Goal: Information Seeking & Learning: Learn about a topic

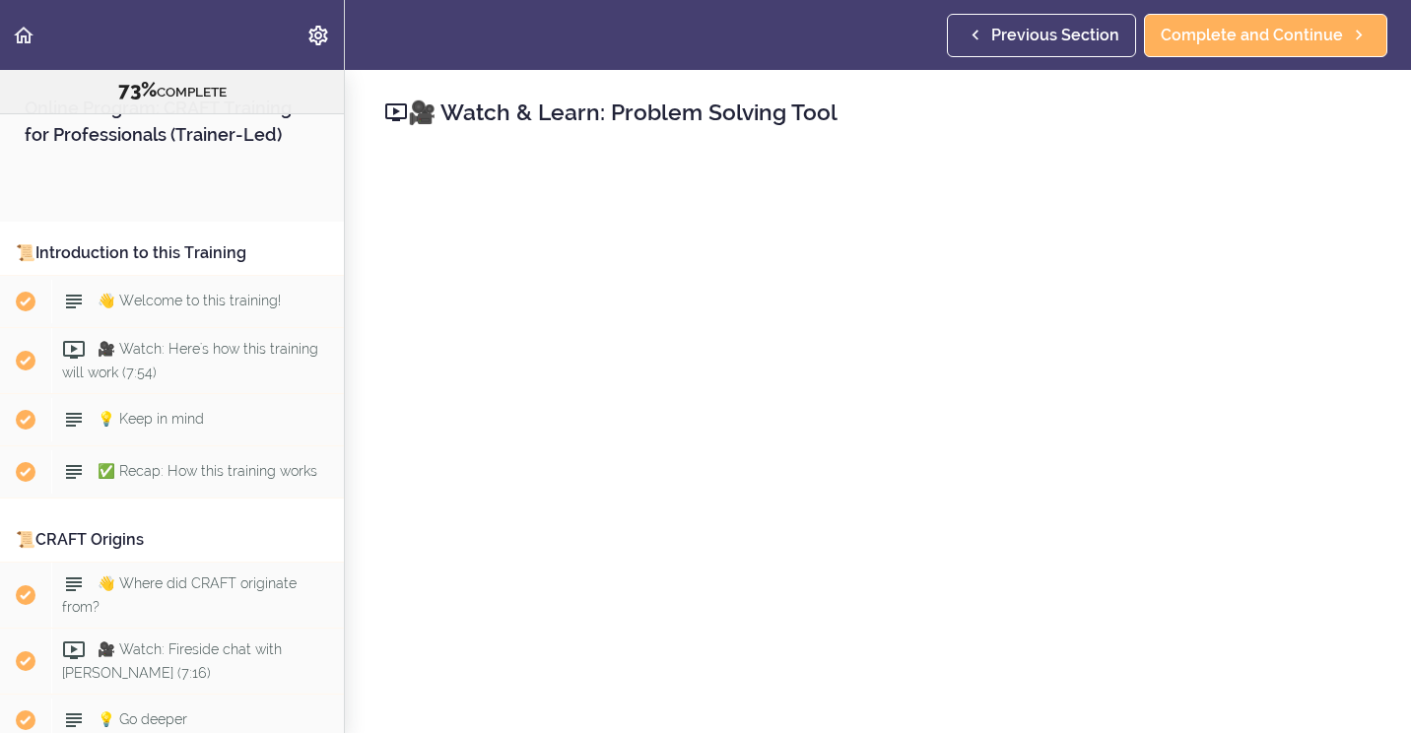
scroll to position [13315, 0]
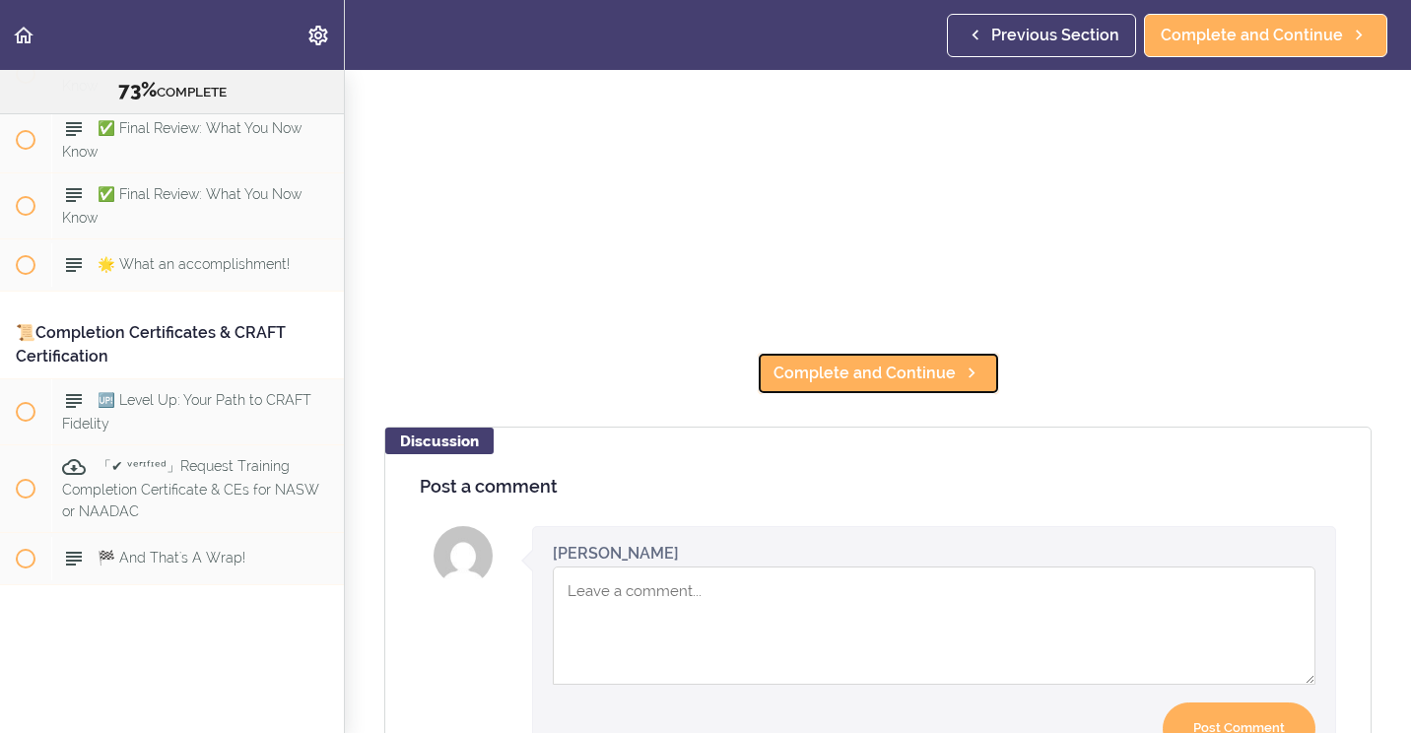
click at [880, 370] on span "Complete and Continue" at bounding box center [864, 374] width 182 height 24
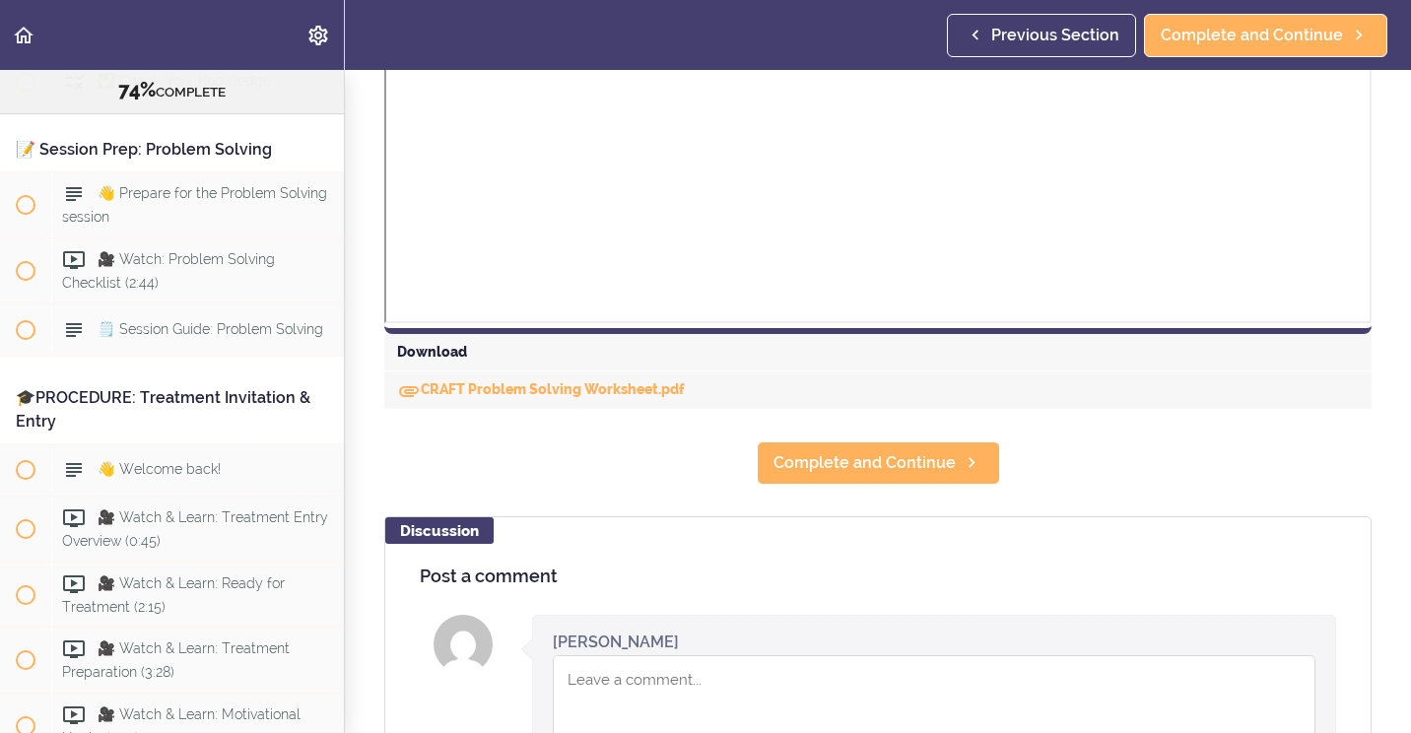
scroll to position [1064, 0]
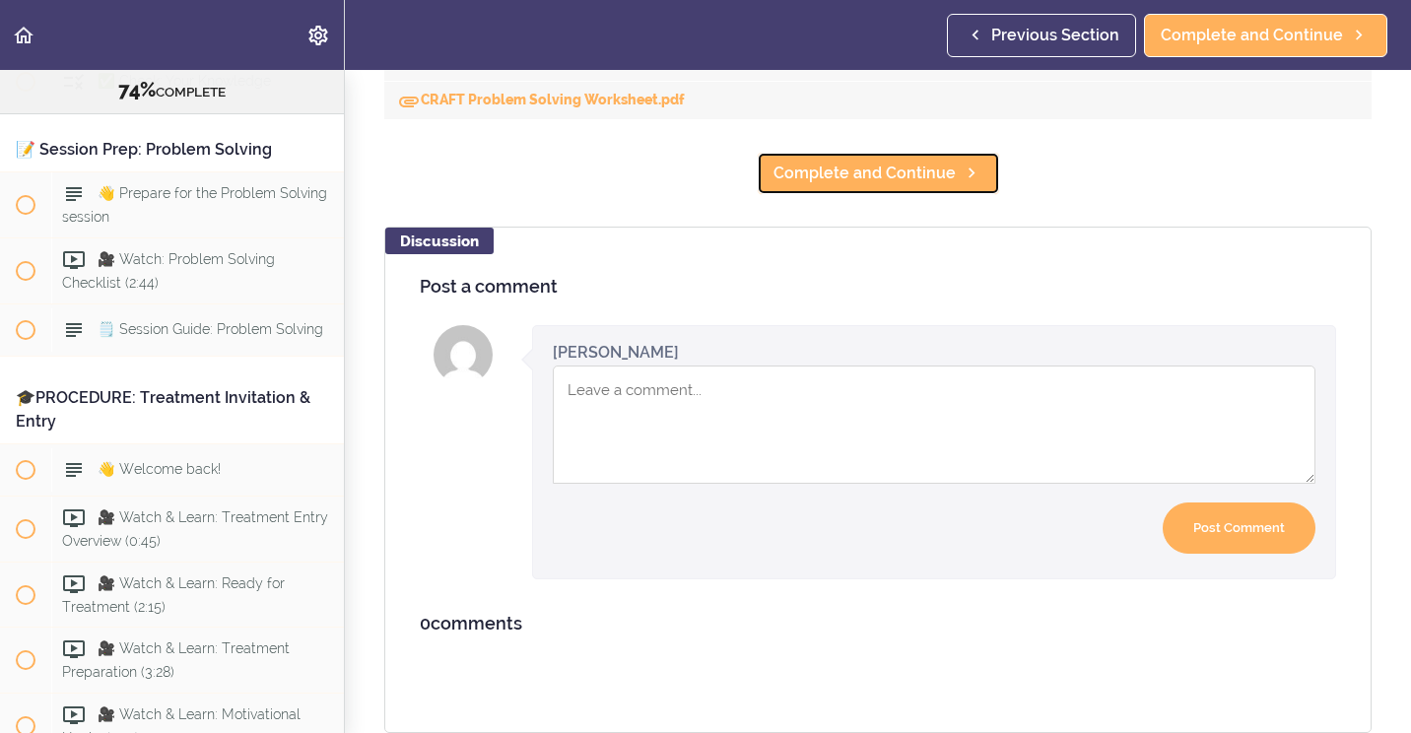
click at [863, 173] on link "Complete and Continue" at bounding box center [878, 173] width 243 height 43
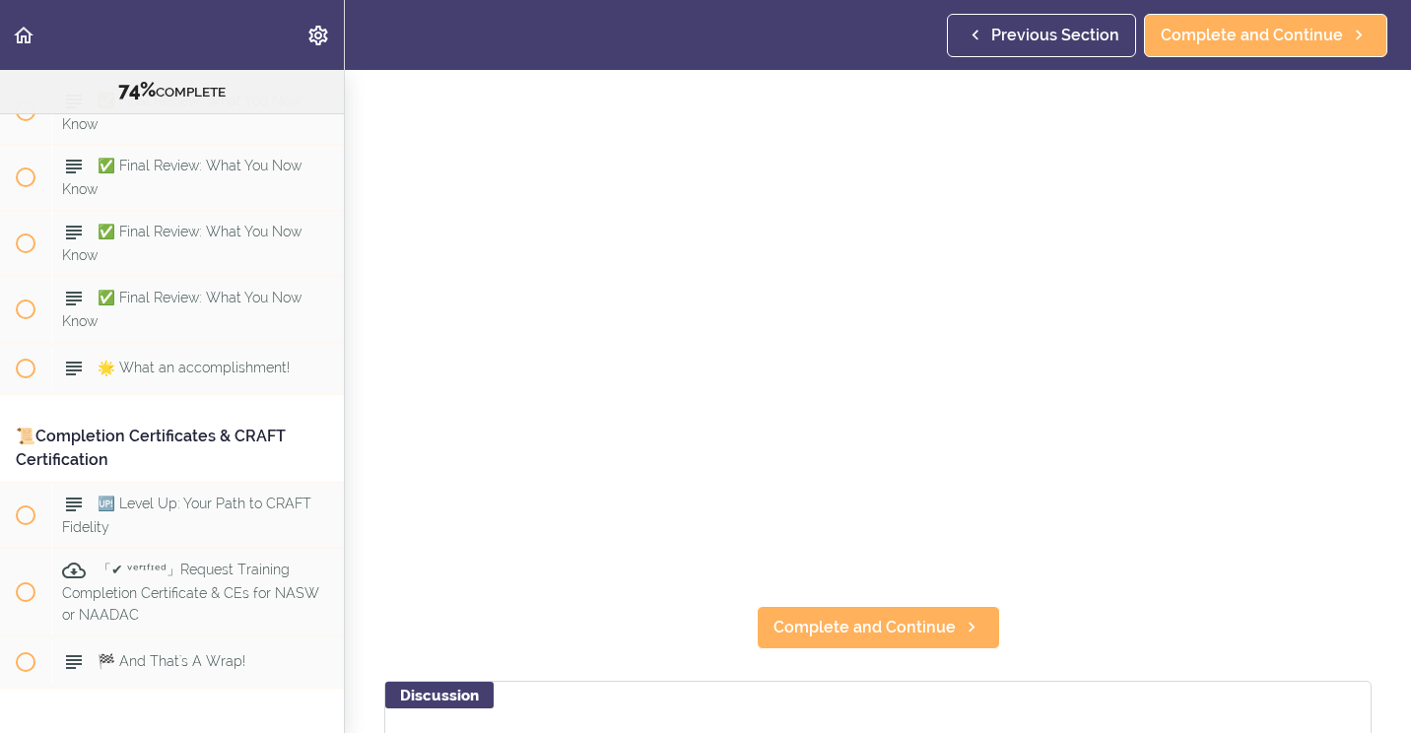
scroll to position [296, 0]
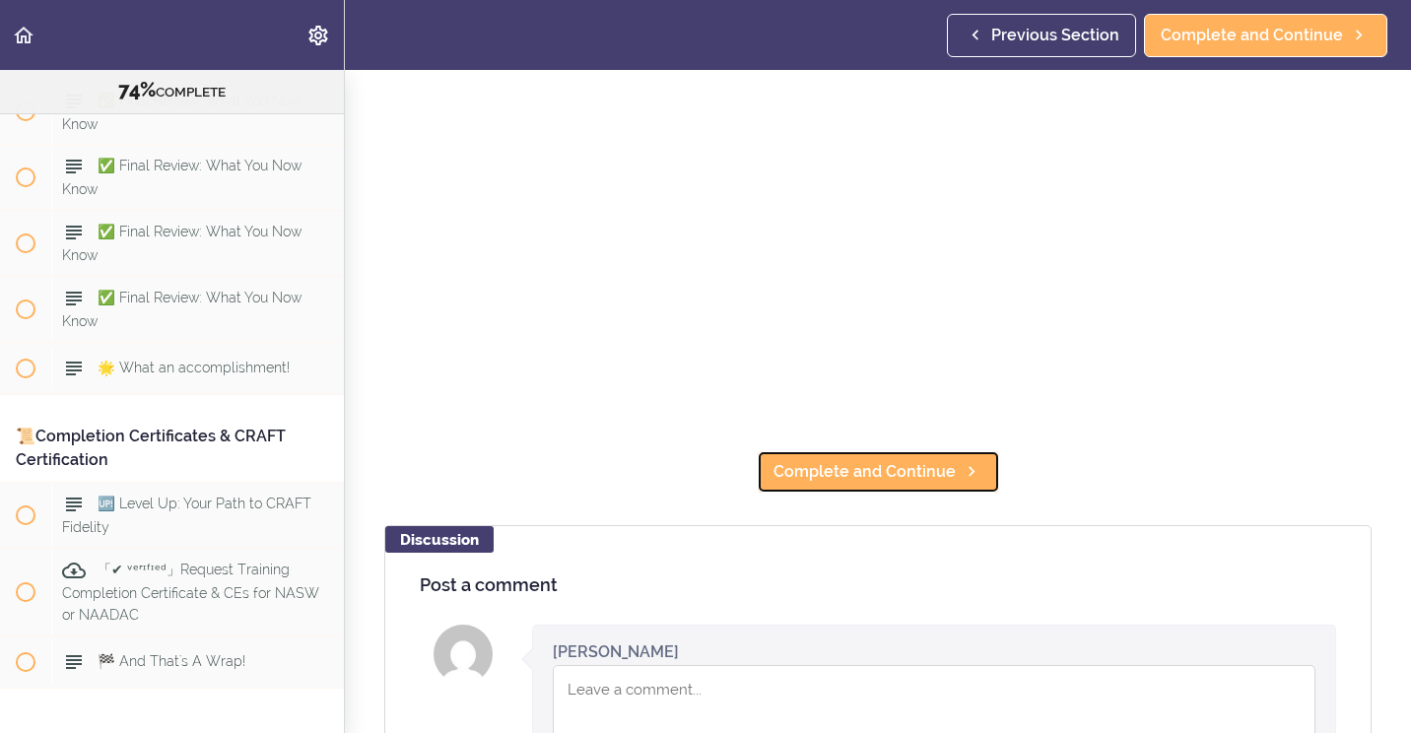
click at [947, 451] on link "Complete and Continue" at bounding box center [878, 471] width 243 height 43
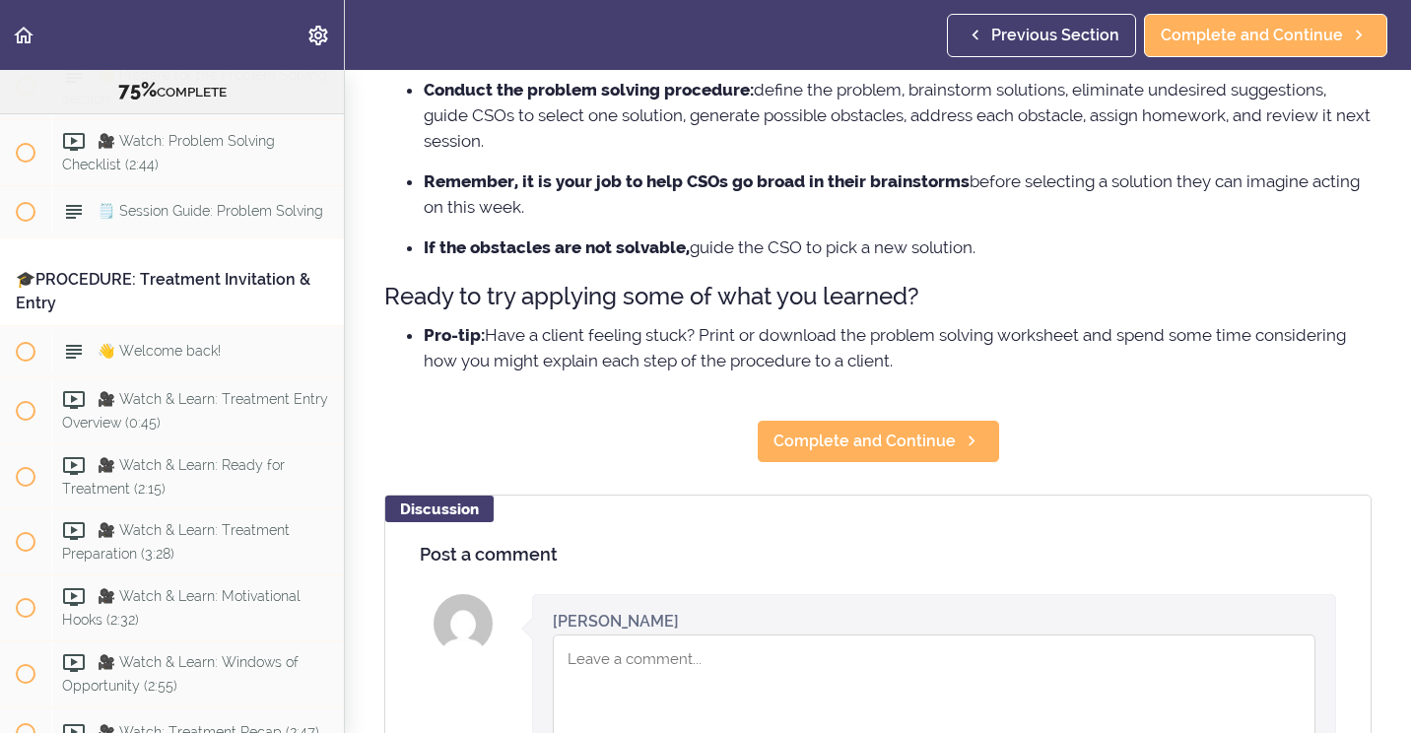
scroll to position [296, 0]
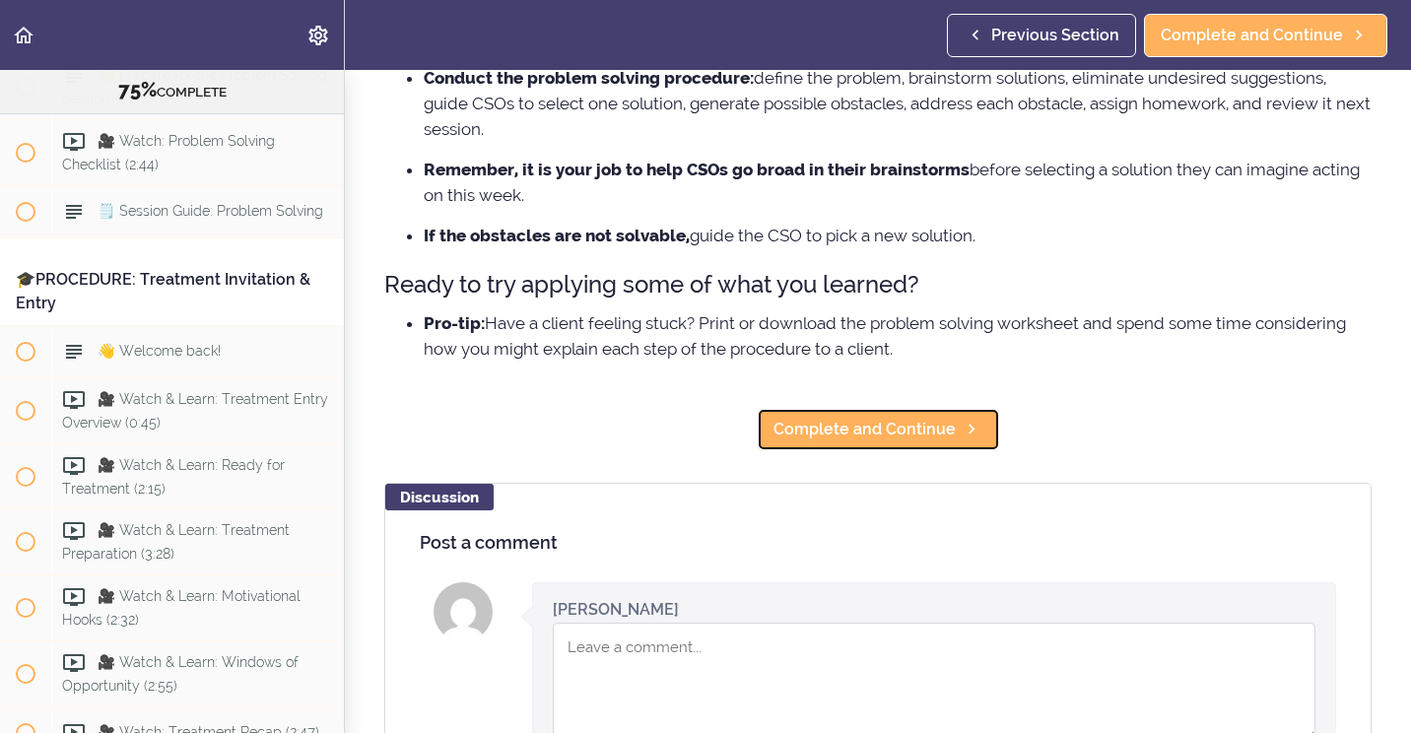
click at [917, 442] on link "Complete and Continue" at bounding box center [878, 429] width 243 height 43
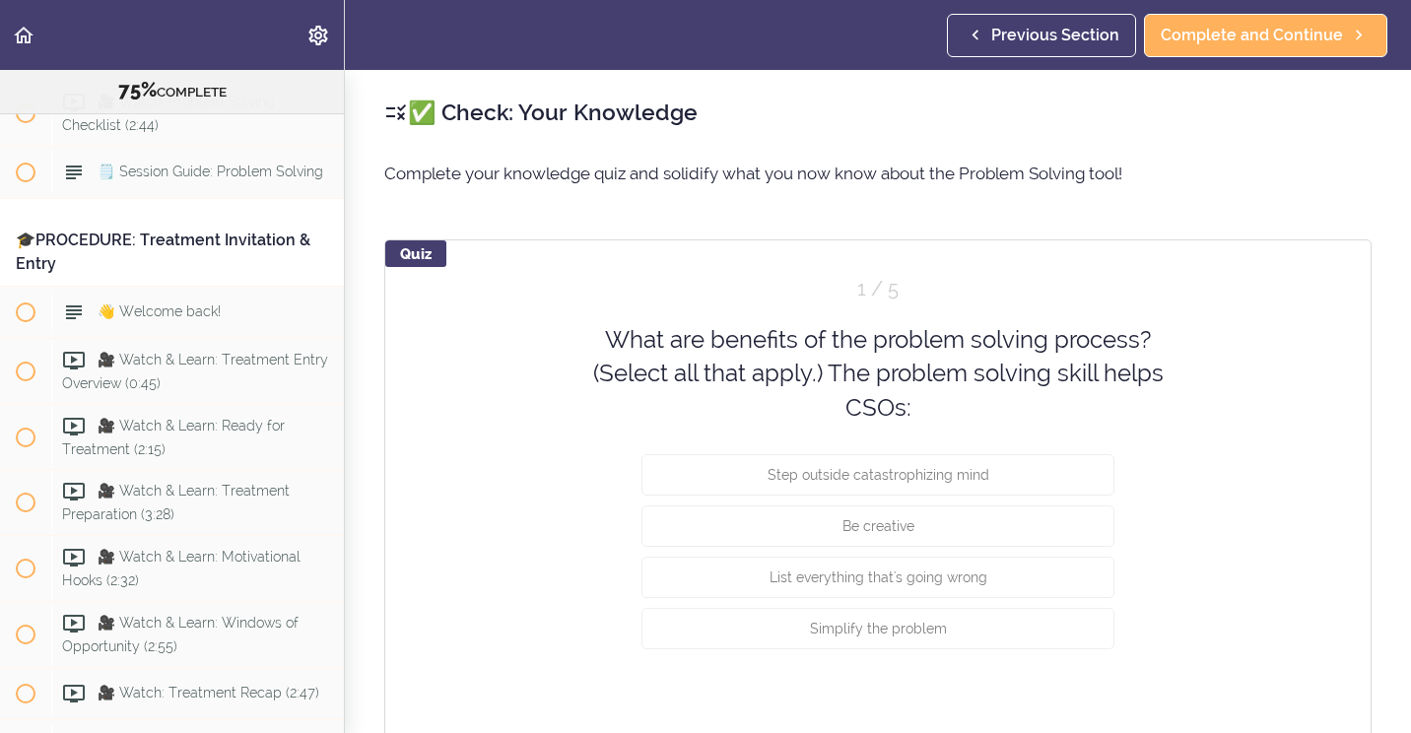
scroll to position [10256, 0]
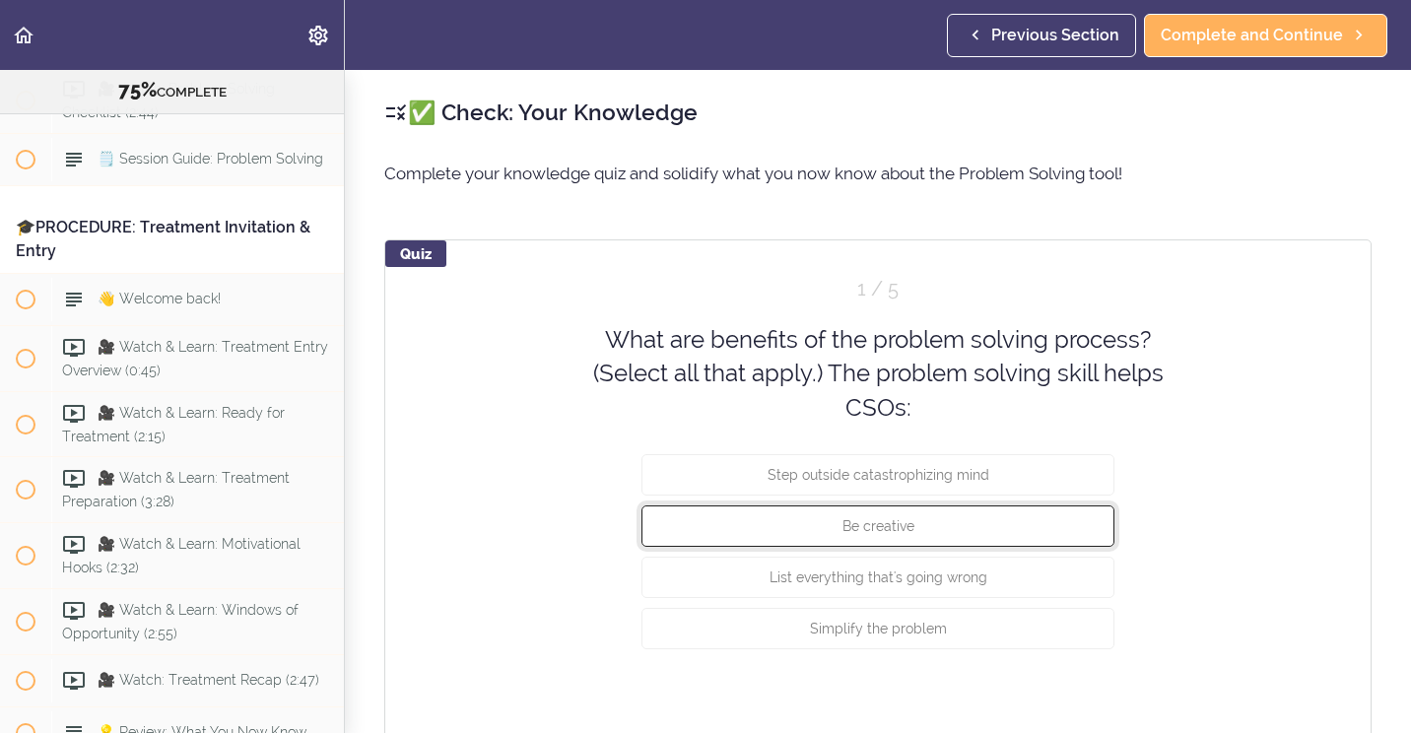
click at [908, 530] on button "Be creative" at bounding box center [877, 525] width 473 height 41
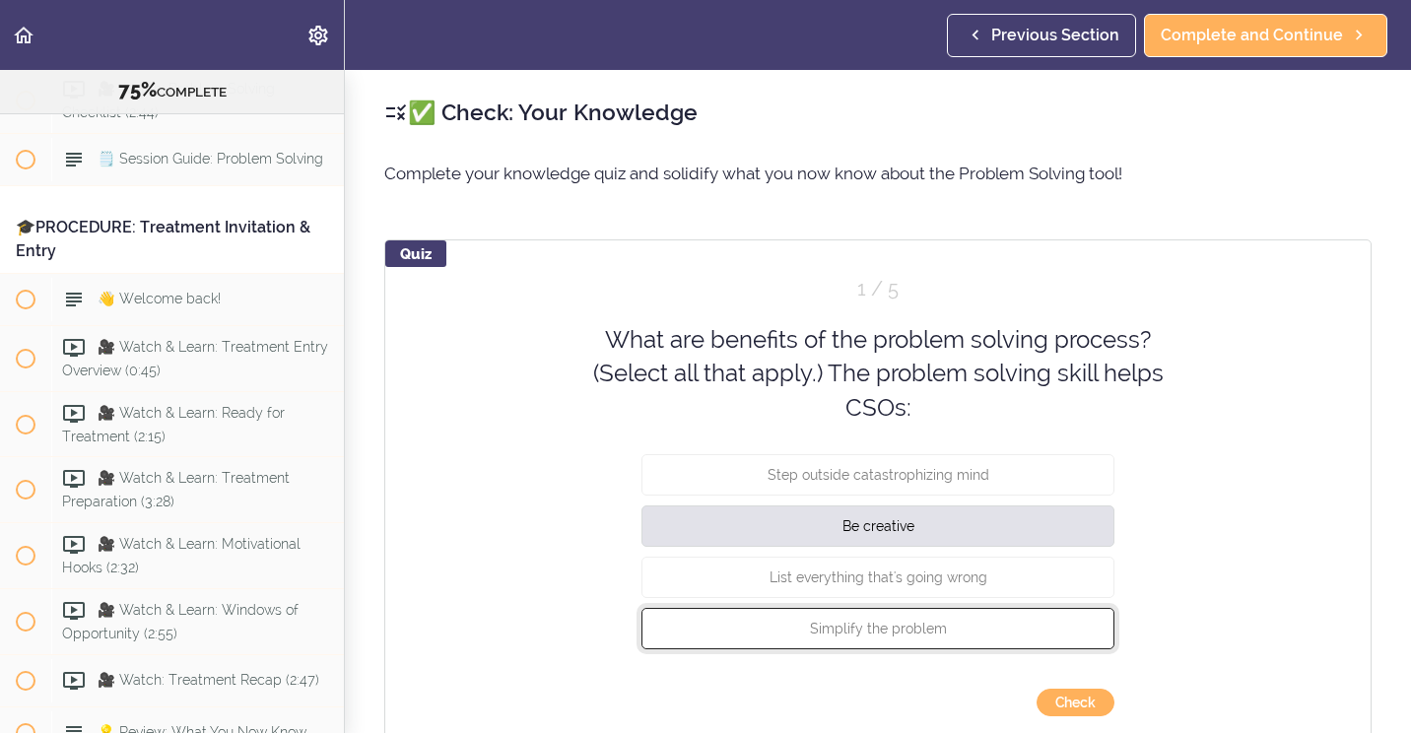
click at [924, 621] on span "Simplify the problem" at bounding box center [878, 629] width 137 height 16
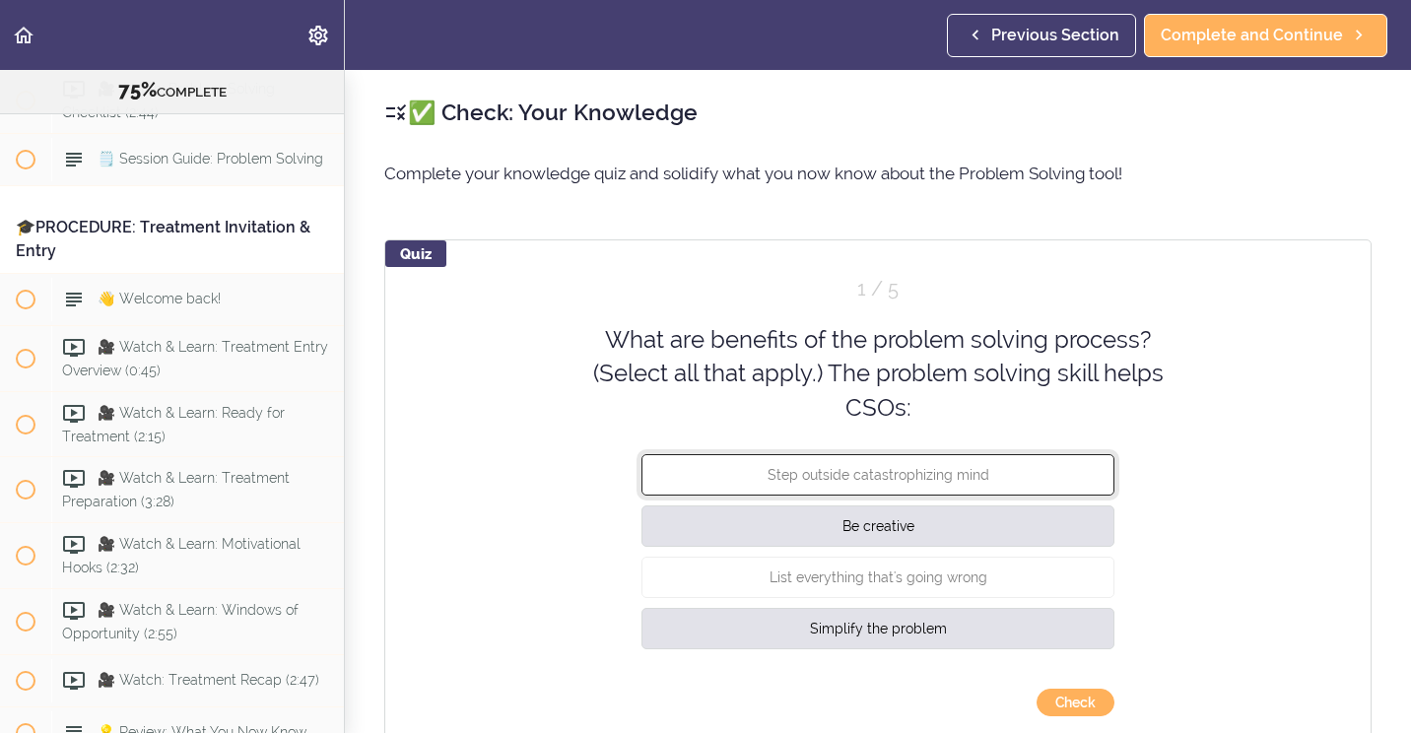
click at [851, 482] on span "Step outside catastrophizing mind" at bounding box center [879, 475] width 222 height 16
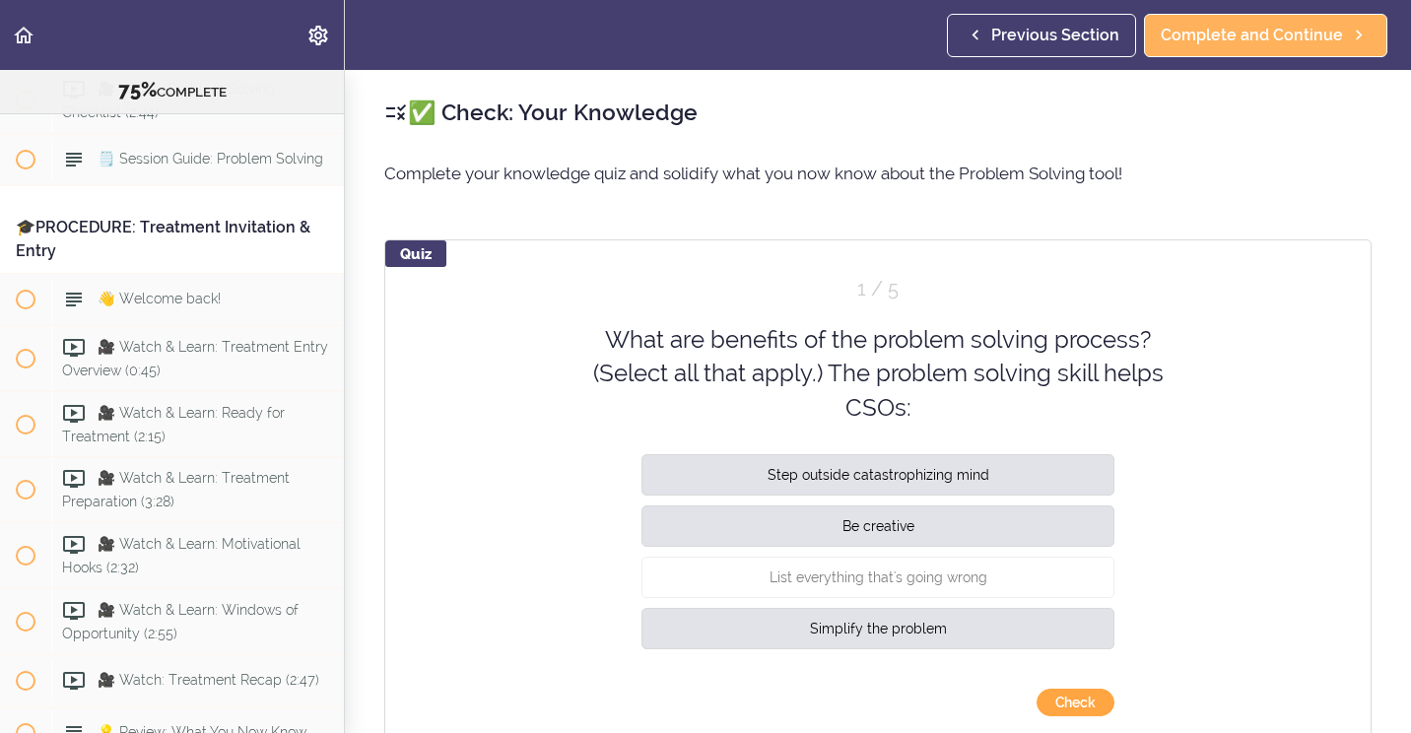
click at [1060, 705] on button "Check" at bounding box center [1076, 703] width 78 height 28
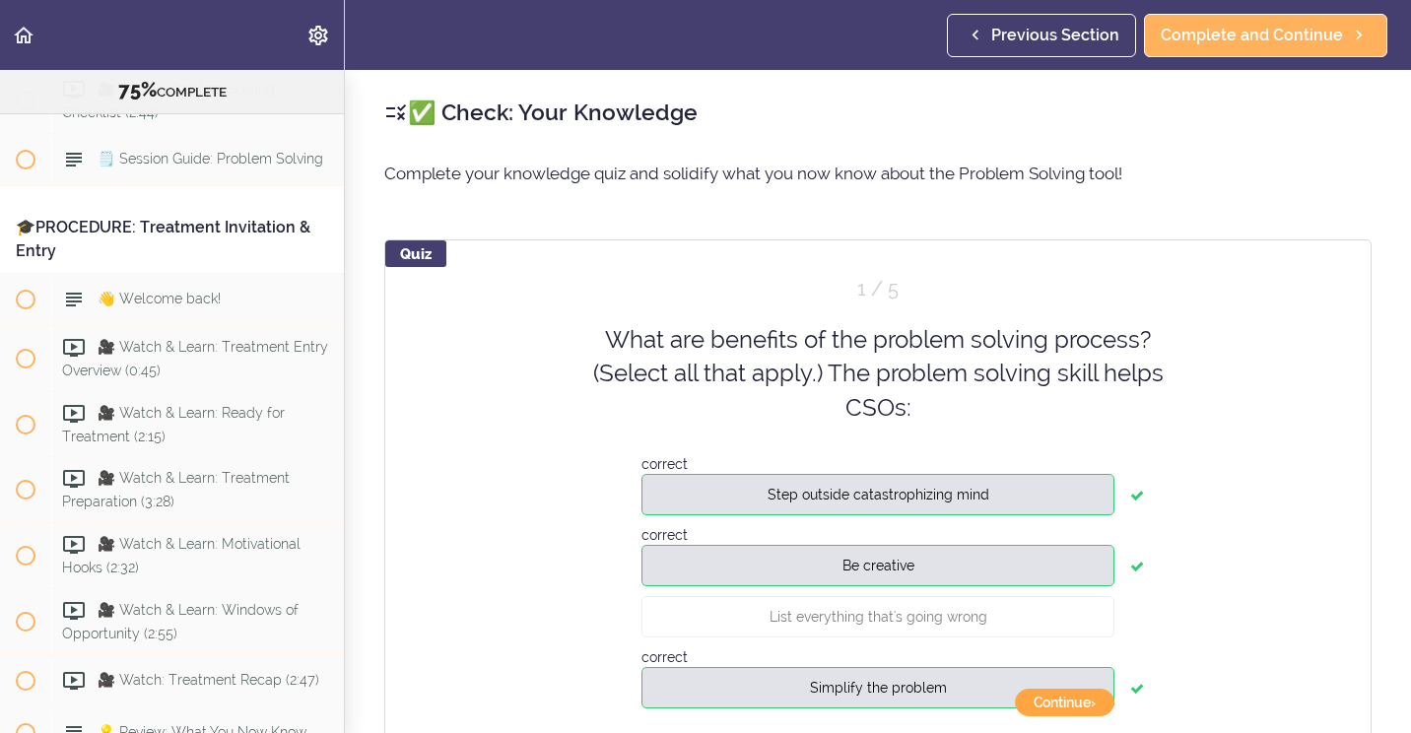
click at [1045, 709] on button "Continue ›" at bounding box center [1065, 703] width 100 height 28
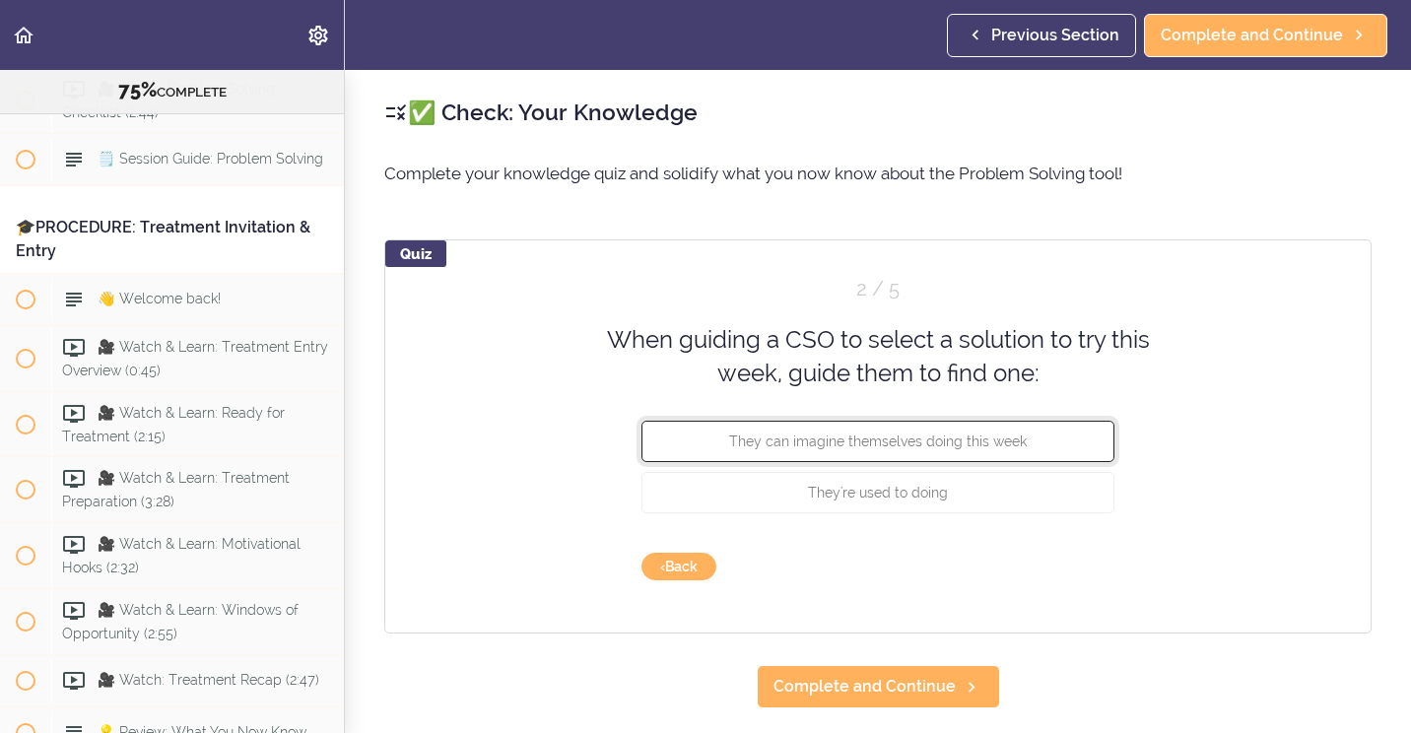
click at [751, 455] on button "They can imagine themselves doing this week" at bounding box center [877, 440] width 473 height 41
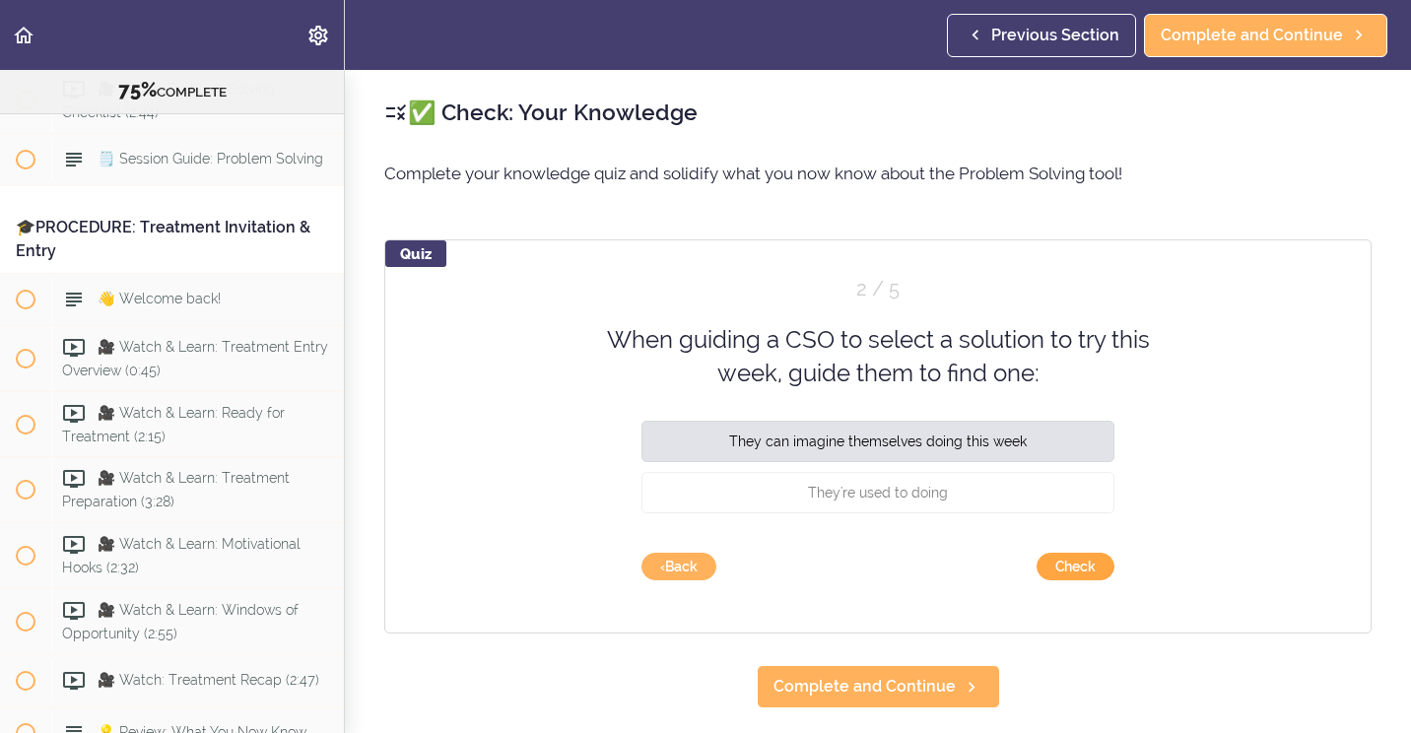
click at [1080, 572] on button "Check" at bounding box center [1076, 567] width 78 height 28
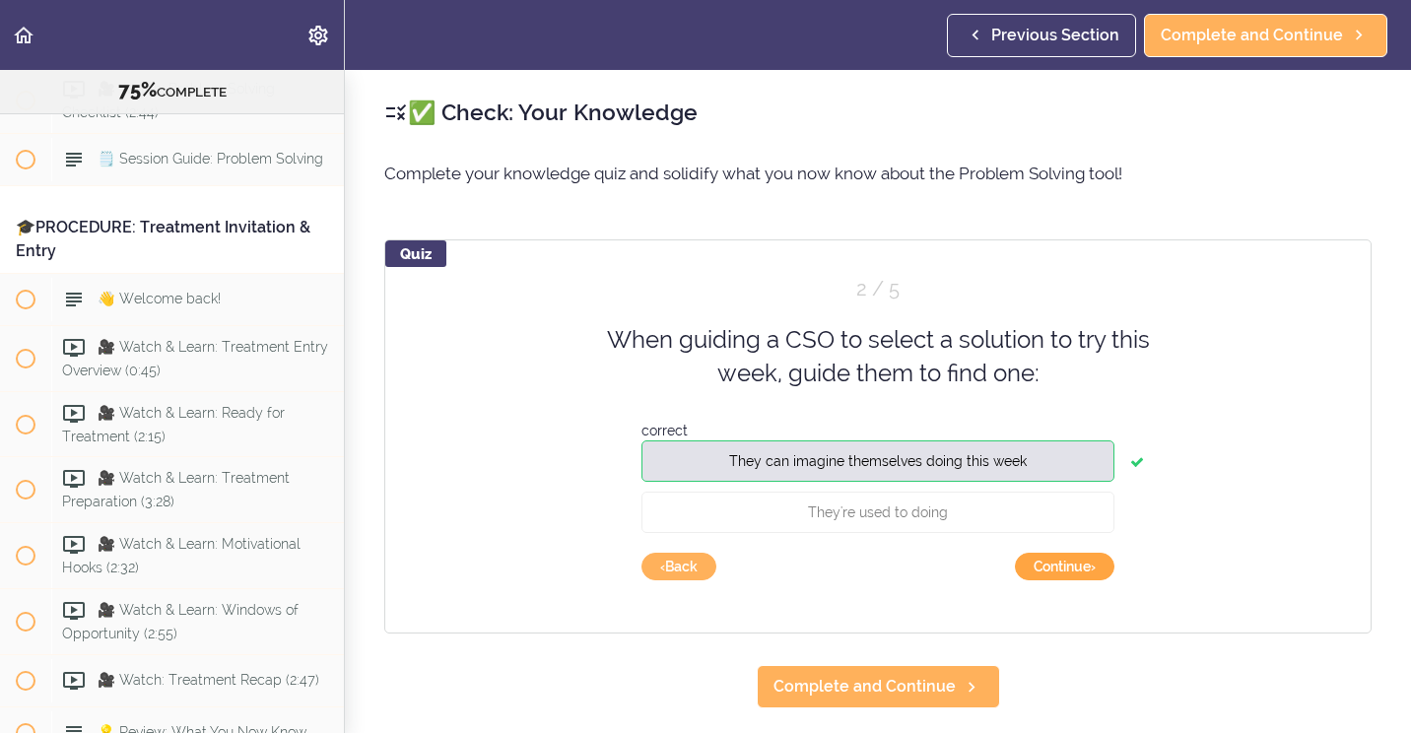
click at [1074, 572] on button "Continue ›" at bounding box center [1065, 567] width 100 height 28
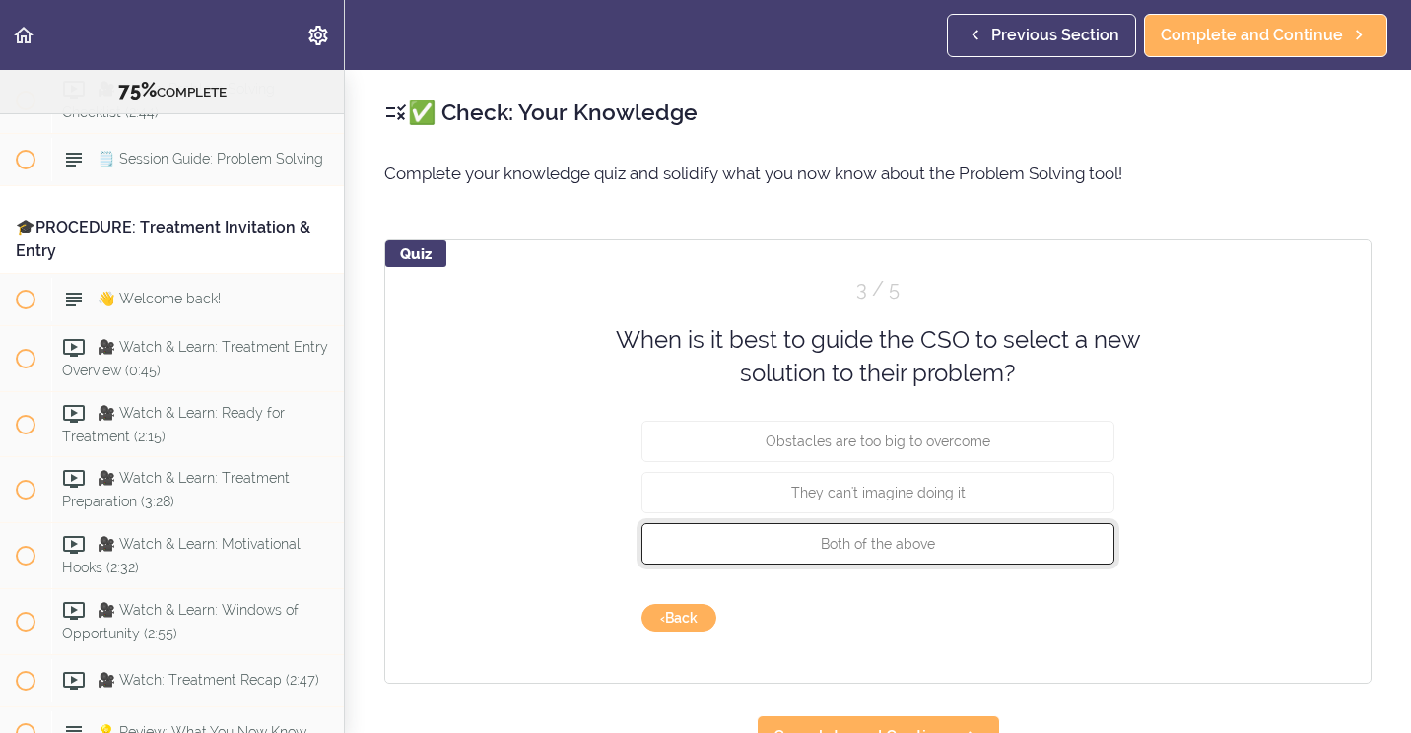
click at [913, 541] on span "Both of the above" at bounding box center [878, 543] width 114 height 16
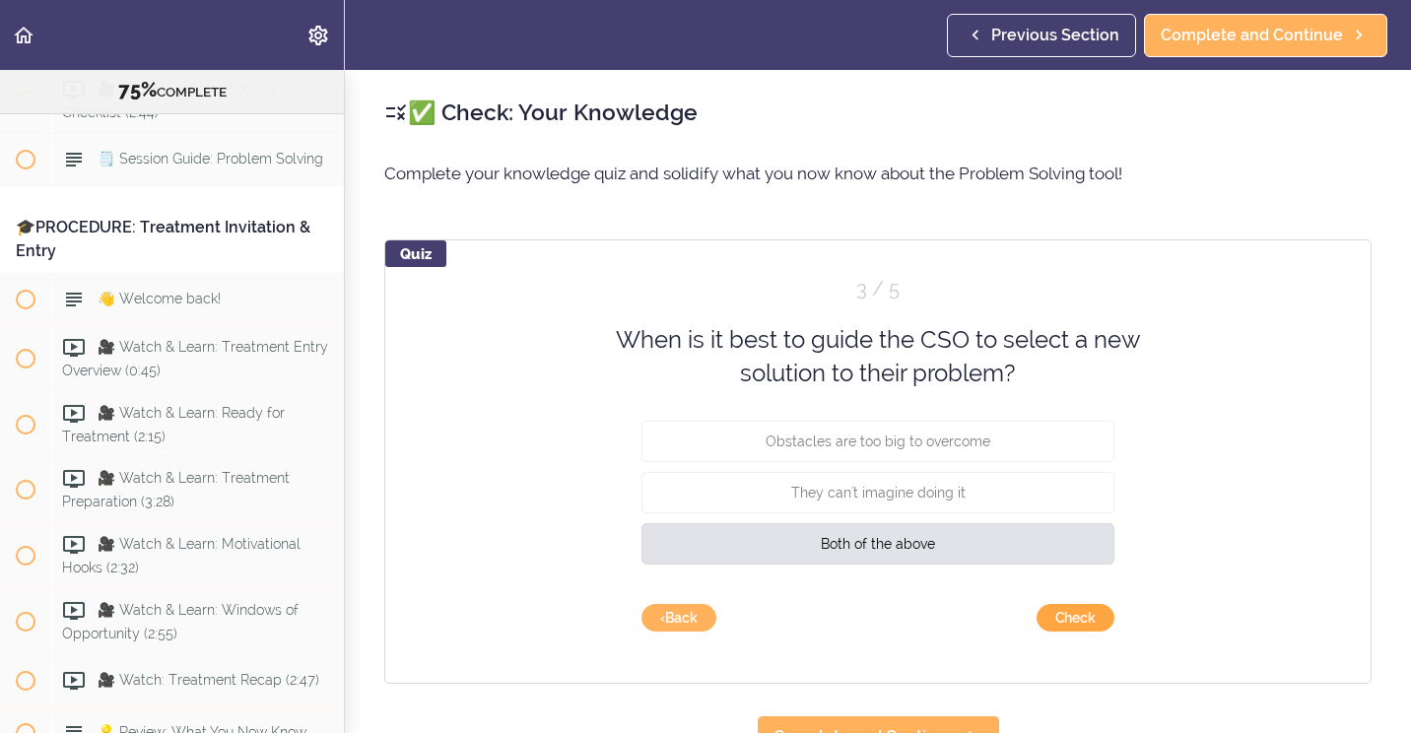
click at [1060, 623] on button "Check" at bounding box center [1076, 618] width 78 height 28
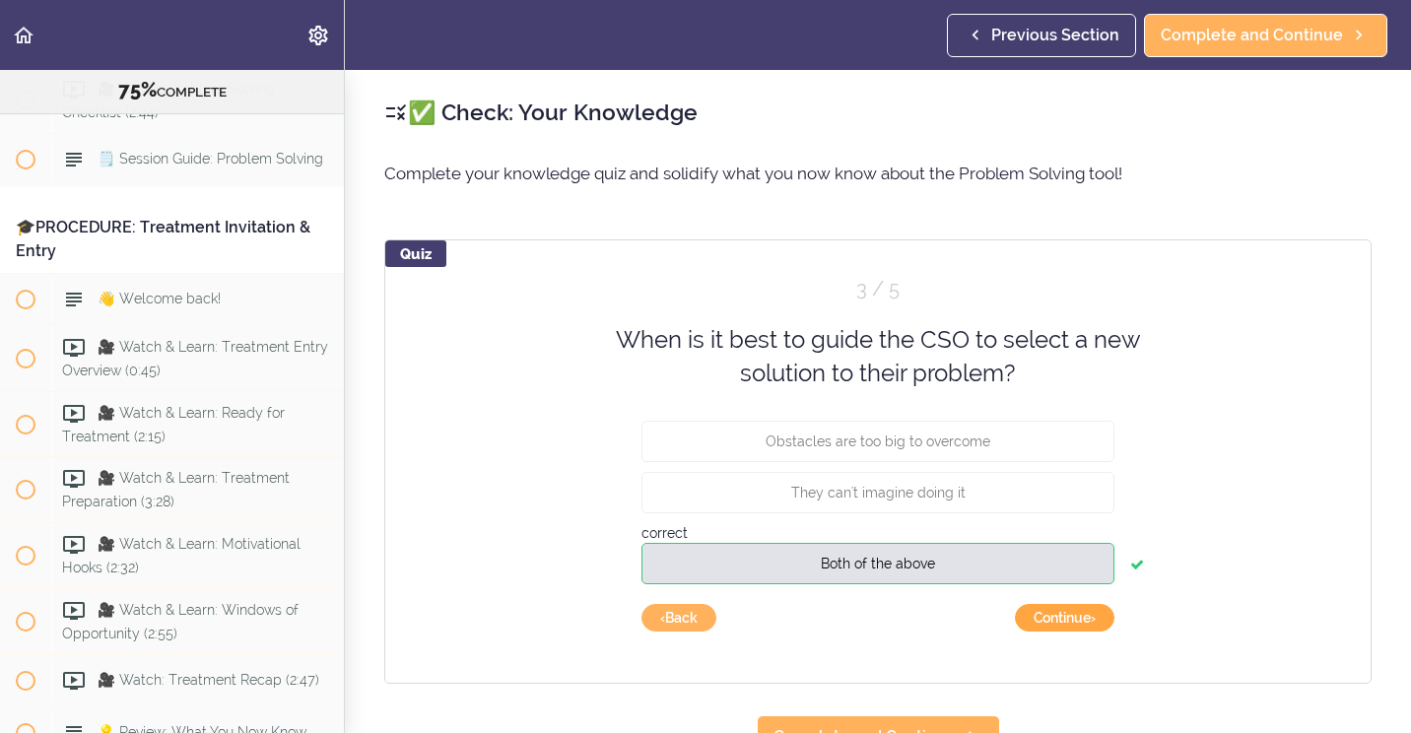
click at [1060, 623] on button "Continue ›" at bounding box center [1065, 618] width 100 height 28
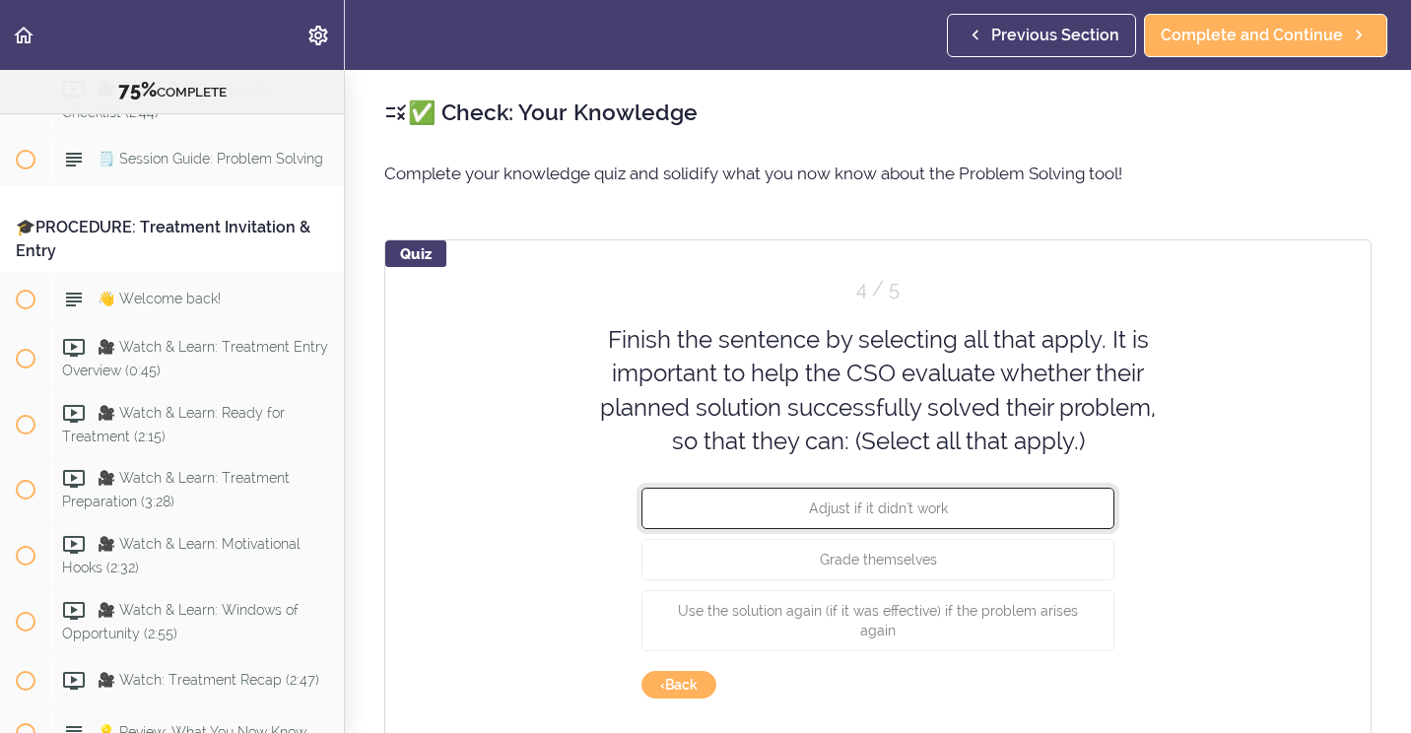
click at [907, 509] on span "Adjust if it didn't work" at bounding box center [878, 509] width 139 height 16
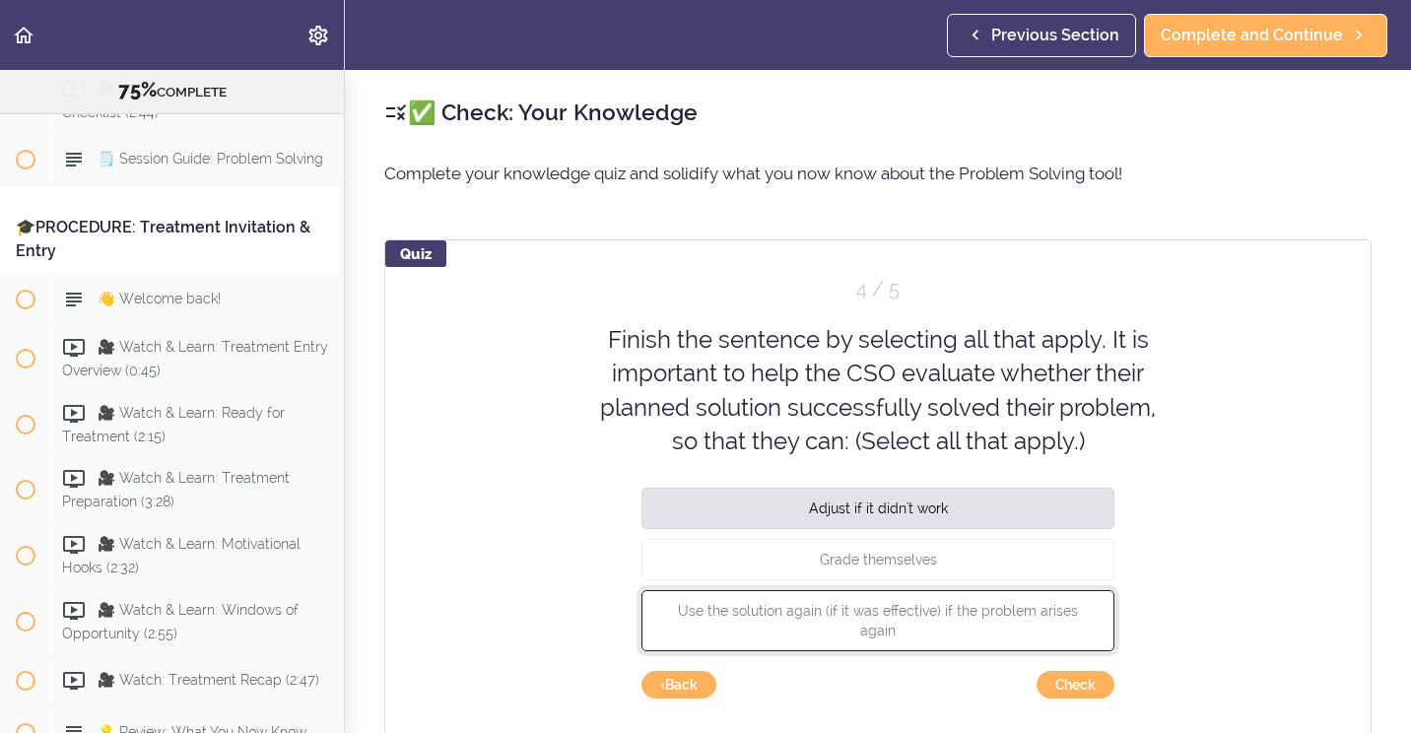
click at [934, 610] on span "Use the solution again (if it was effective) if the problem arises again" at bounding box center [878, 620] width 400 height 35
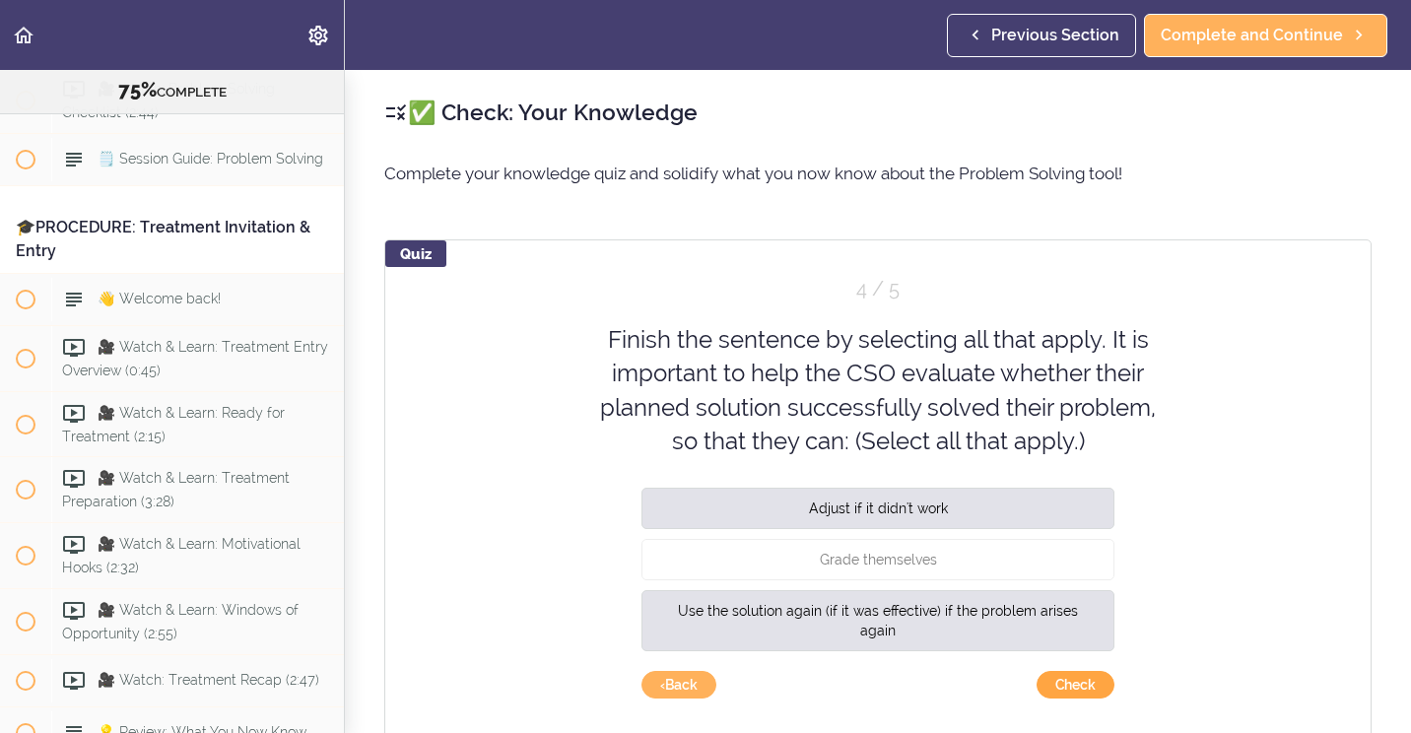
click at [1081, 692] on button "Check" at bounding box center [1076, 685] width 78 height 28
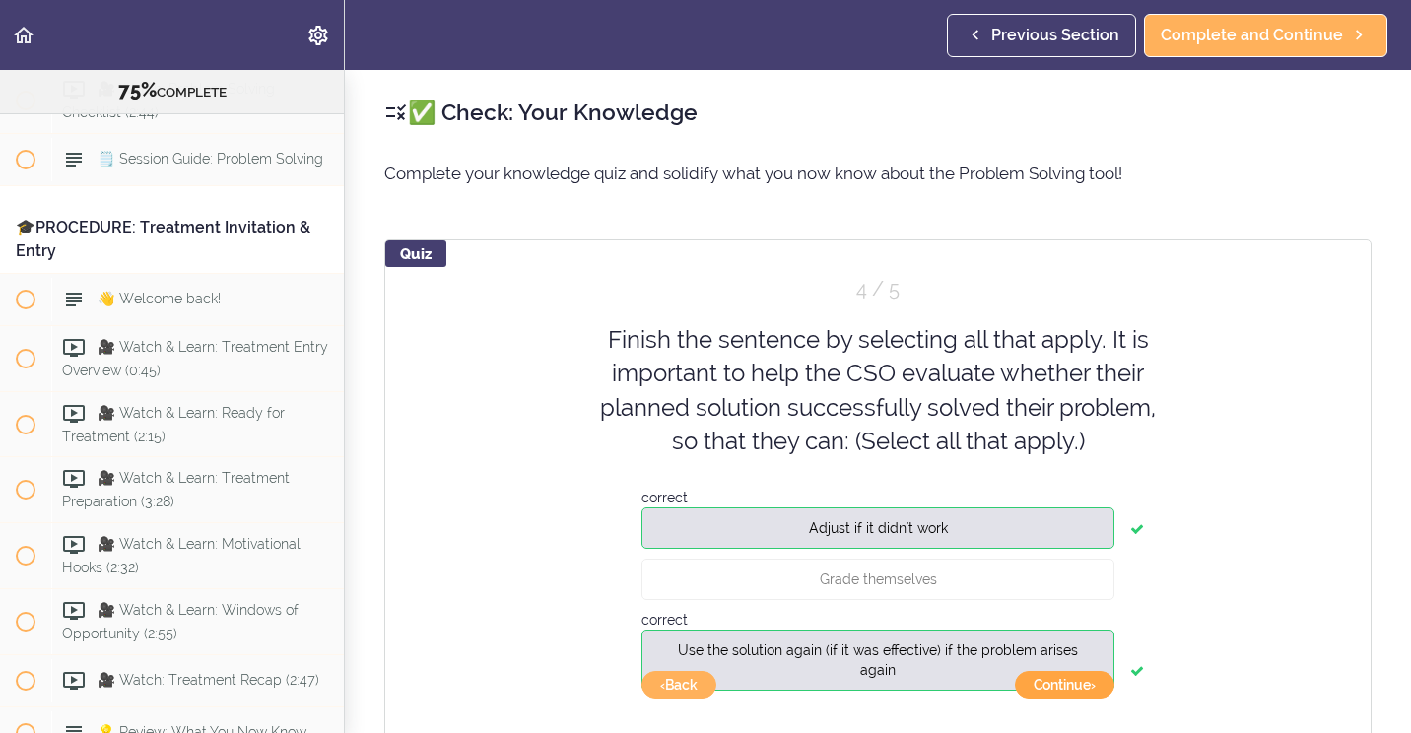
click at [1081, 692] on button "Continue ›" at bounding box center [1065, 685] width 100 height 28
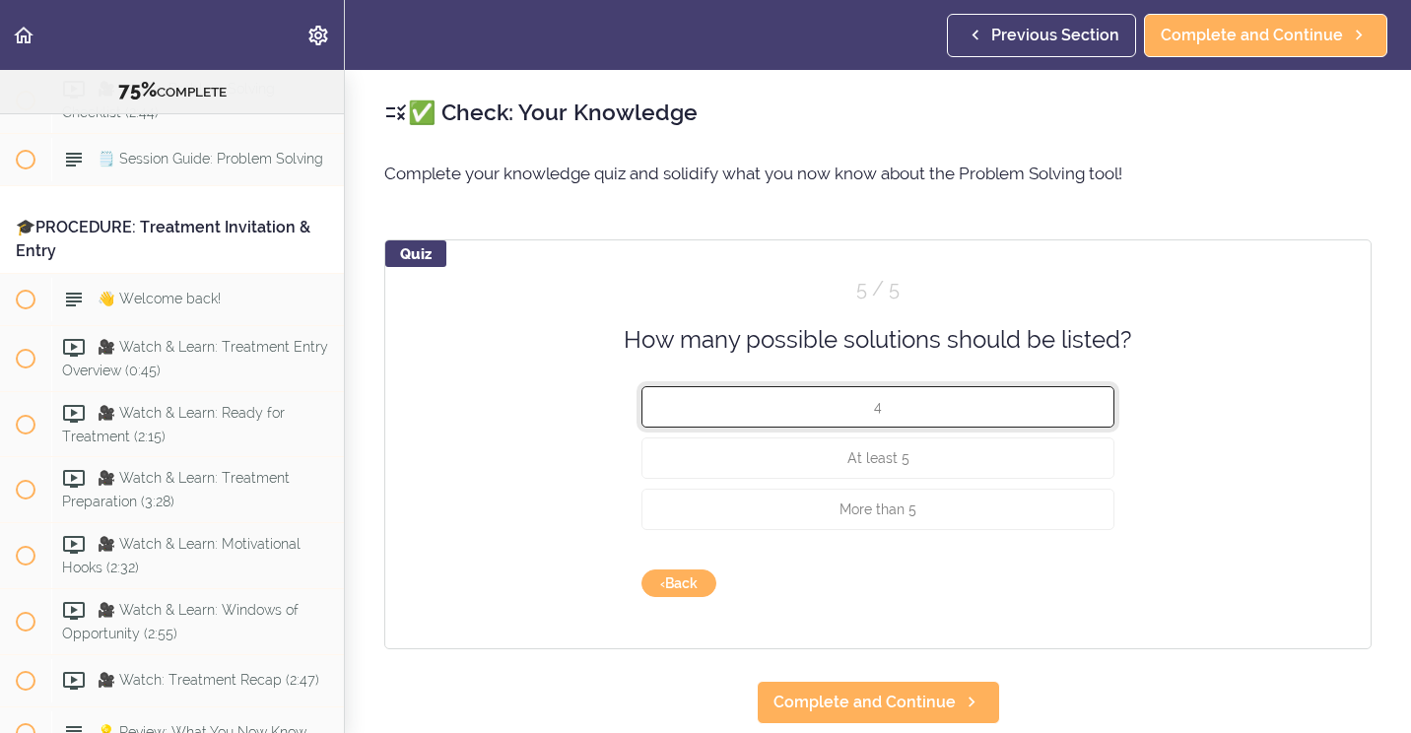
click at [876, 414] on button "4" at bounding box center [877, 406] width 473 height 41
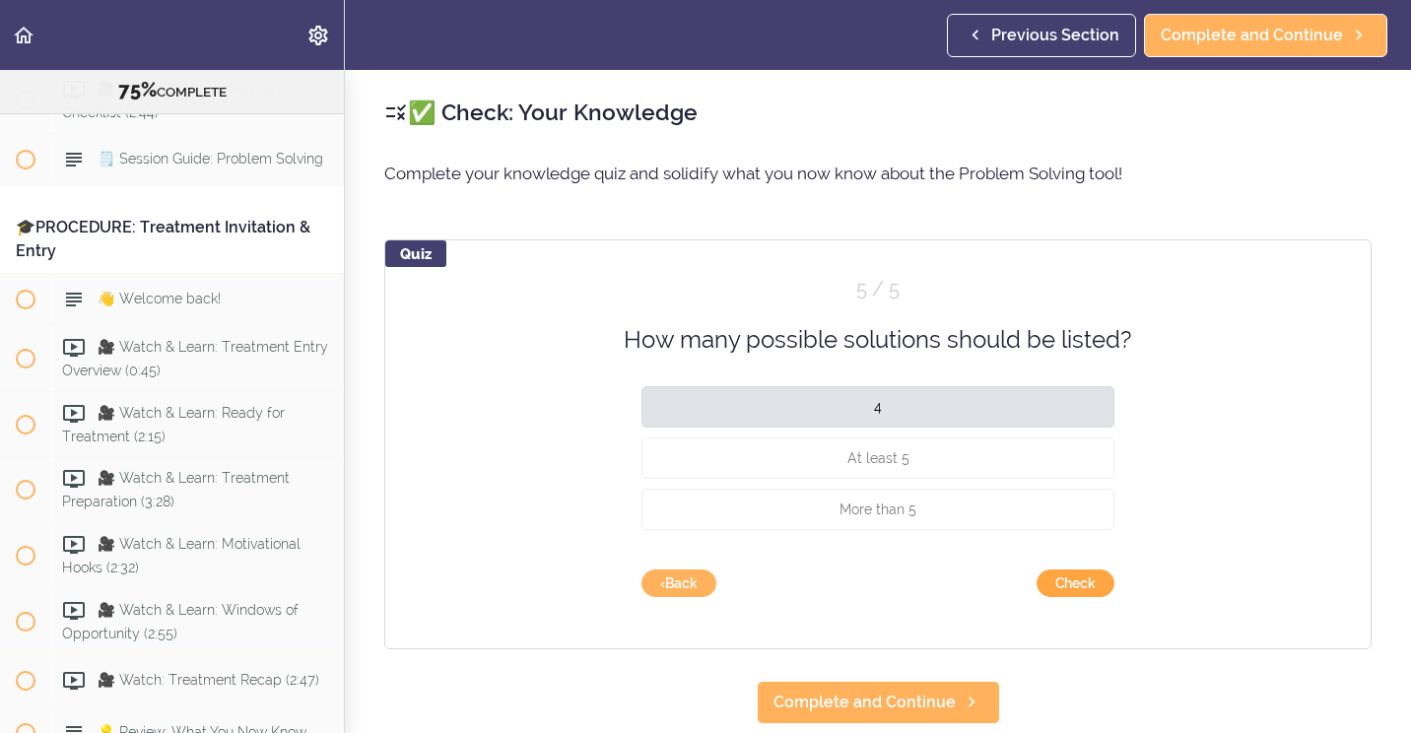
click at [1073, 585] on button "Check" at bounding box center [1076, 584] width 78 height 28
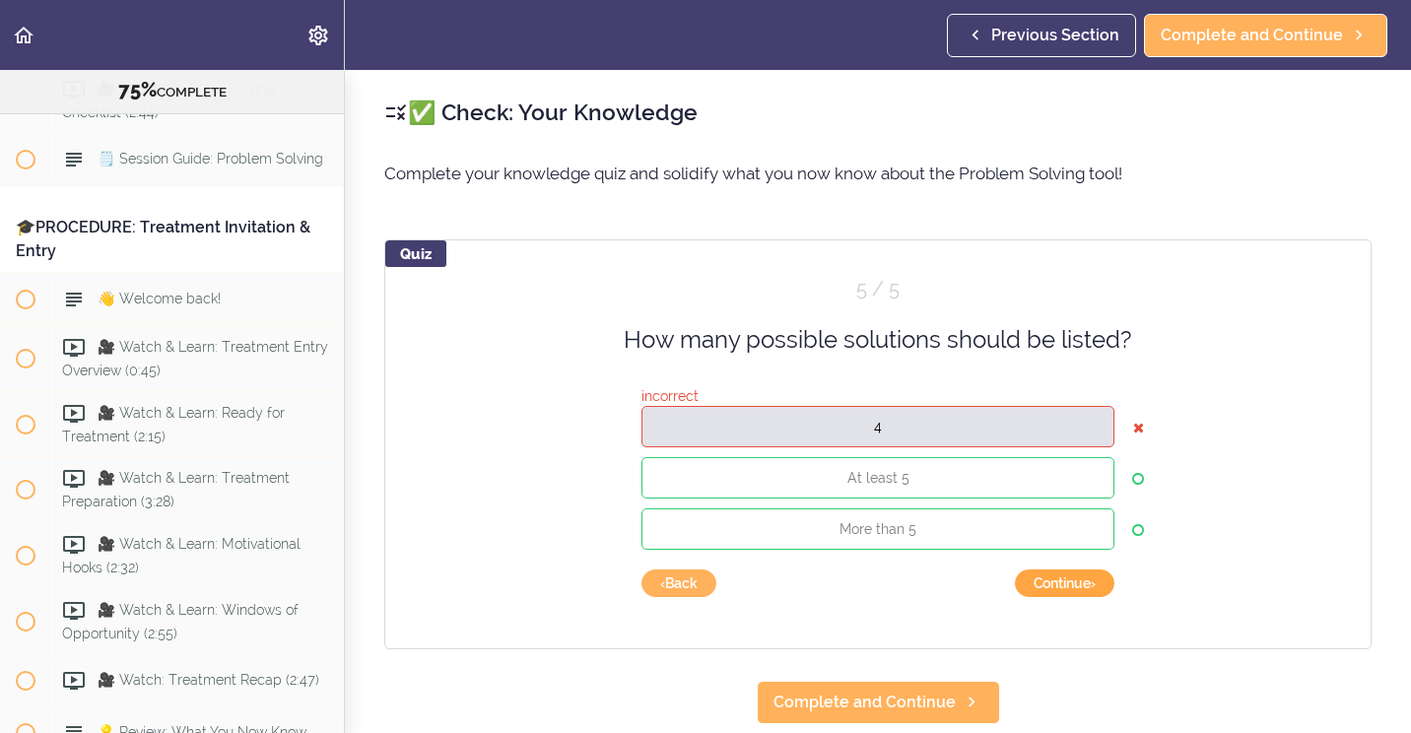
click at [1073, 585] on button "Continue ›" at bounding box center [1065, 584] width 100 height 28
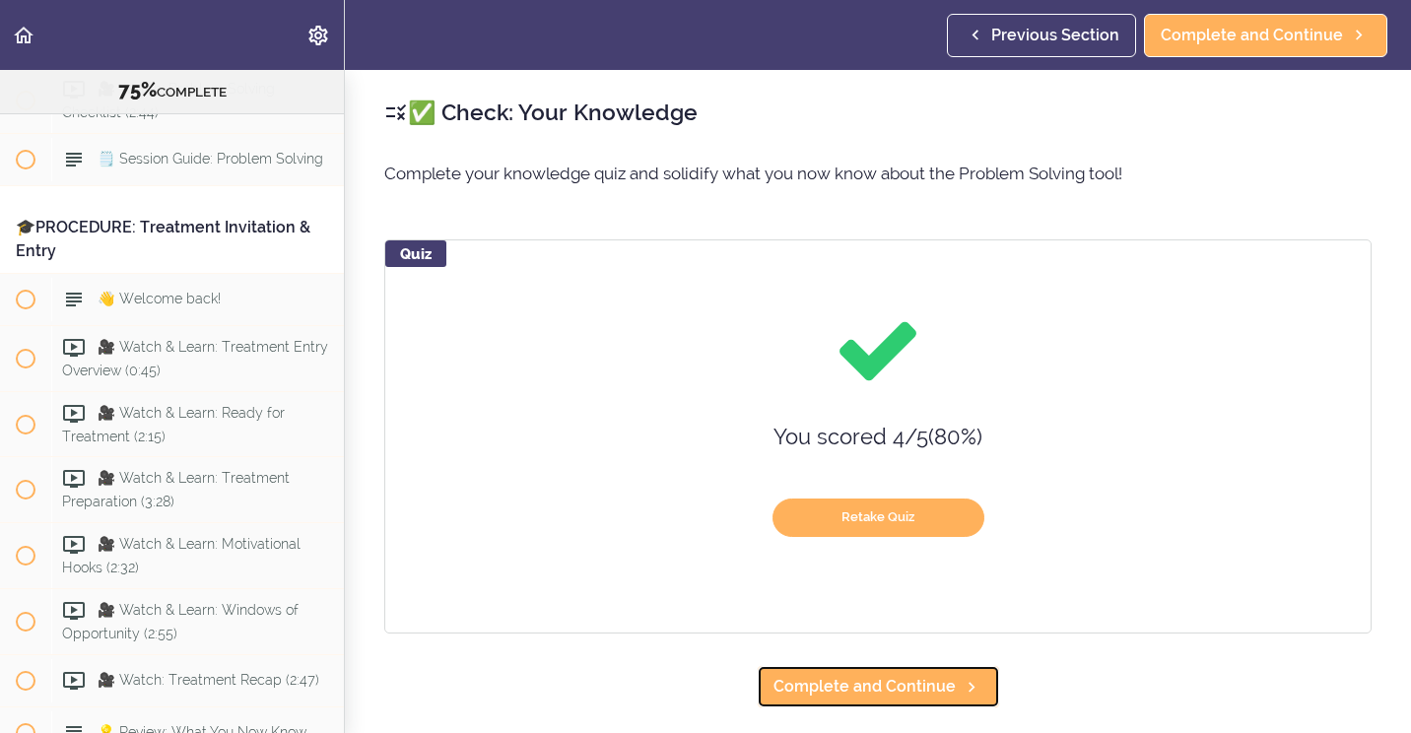
click at [933, 676] on span "Complete and Continue" at bounding box center [864, 687] width 182 height 24
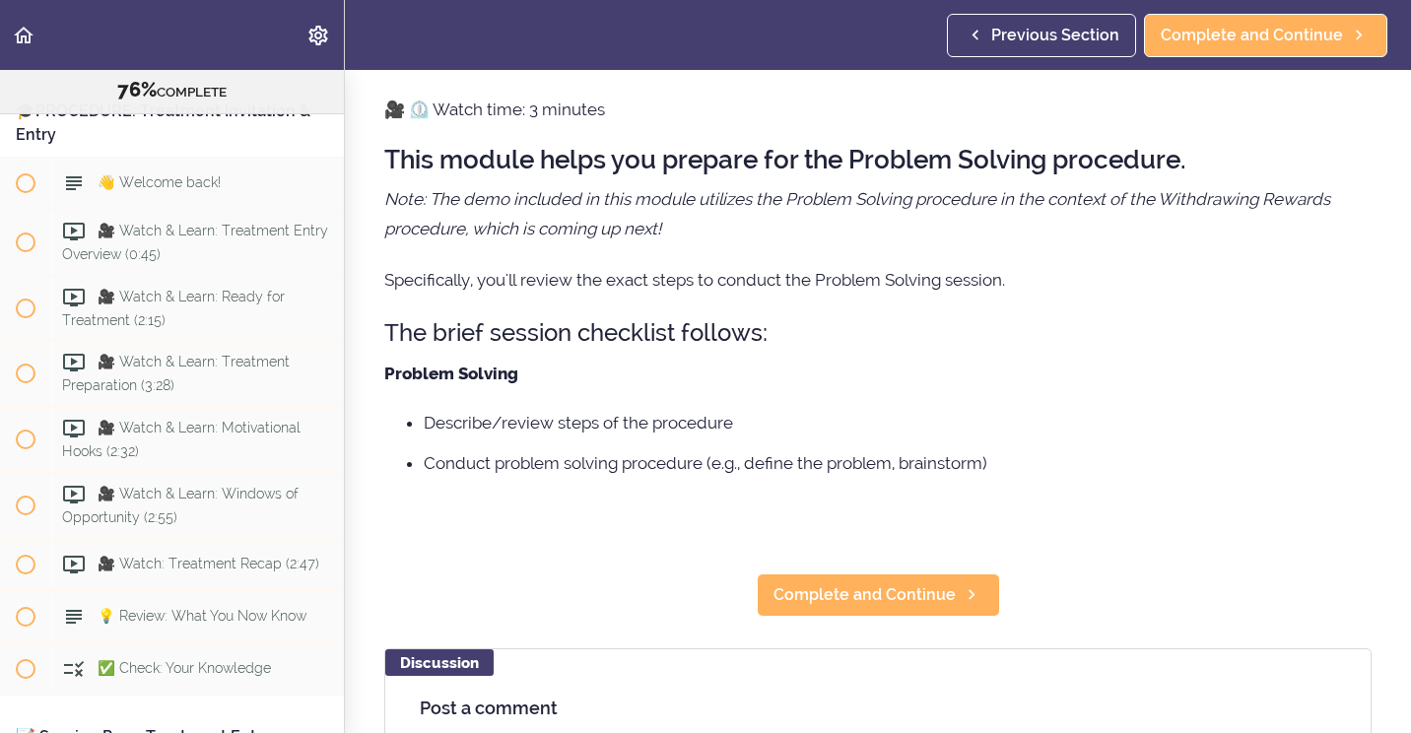
scroll to position [99, 0]
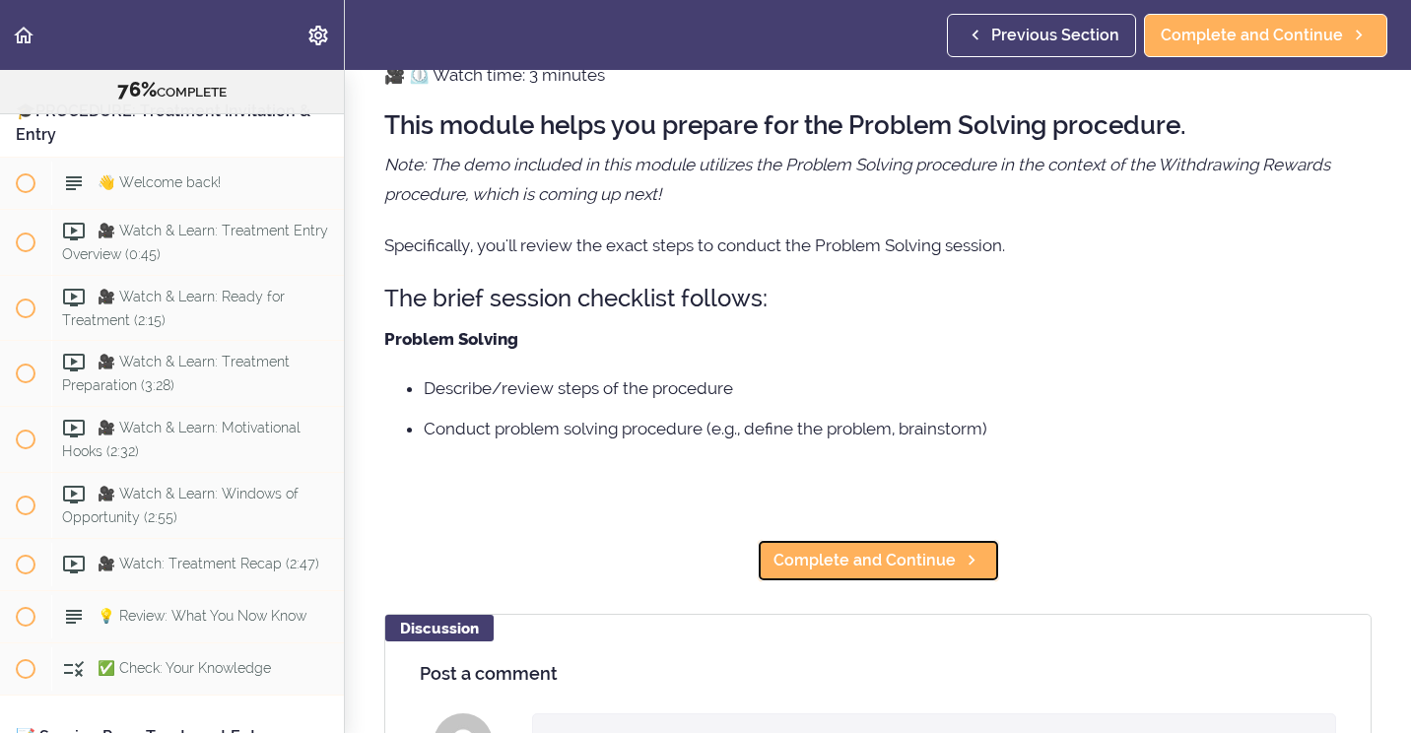
click at [881, 560] on span "Complete and Continue" at bounding box center [864, 561] width 182 height 24
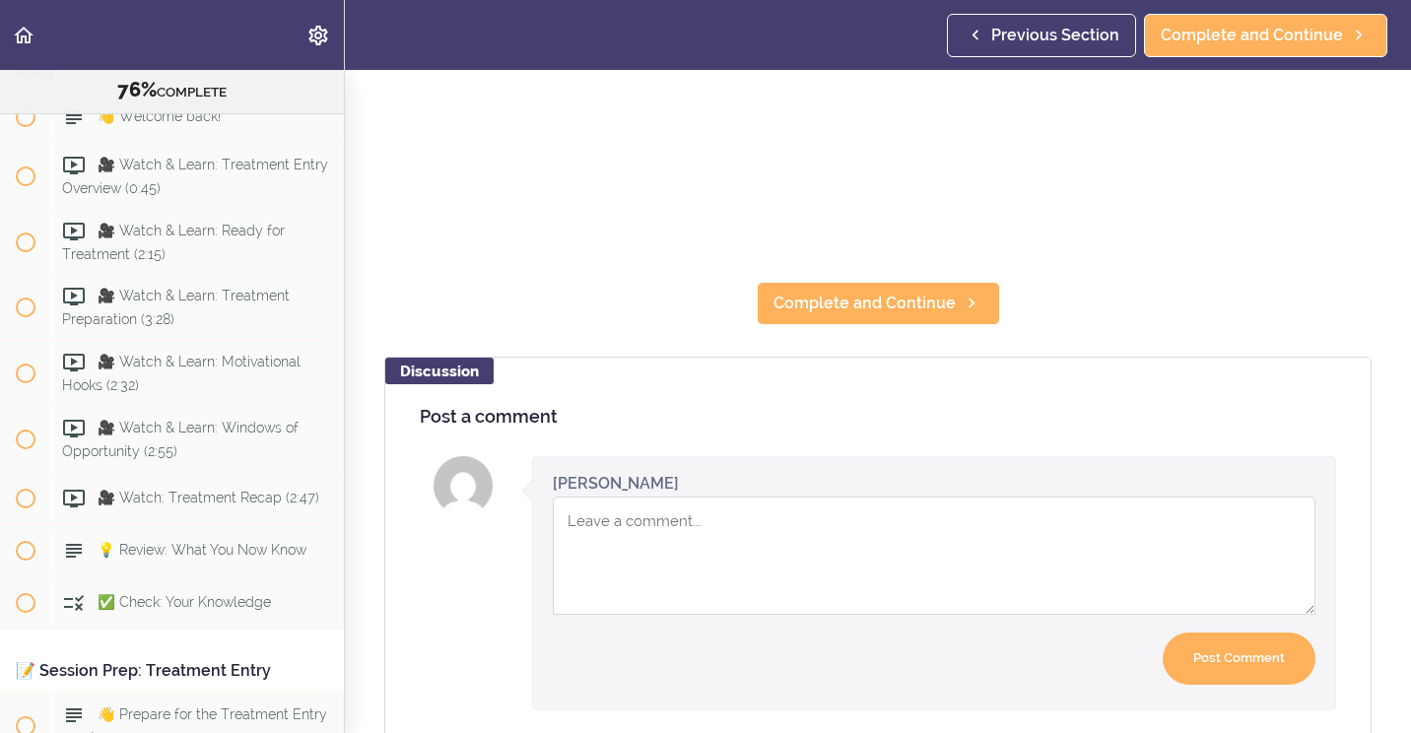
scroll to position [493, 0]
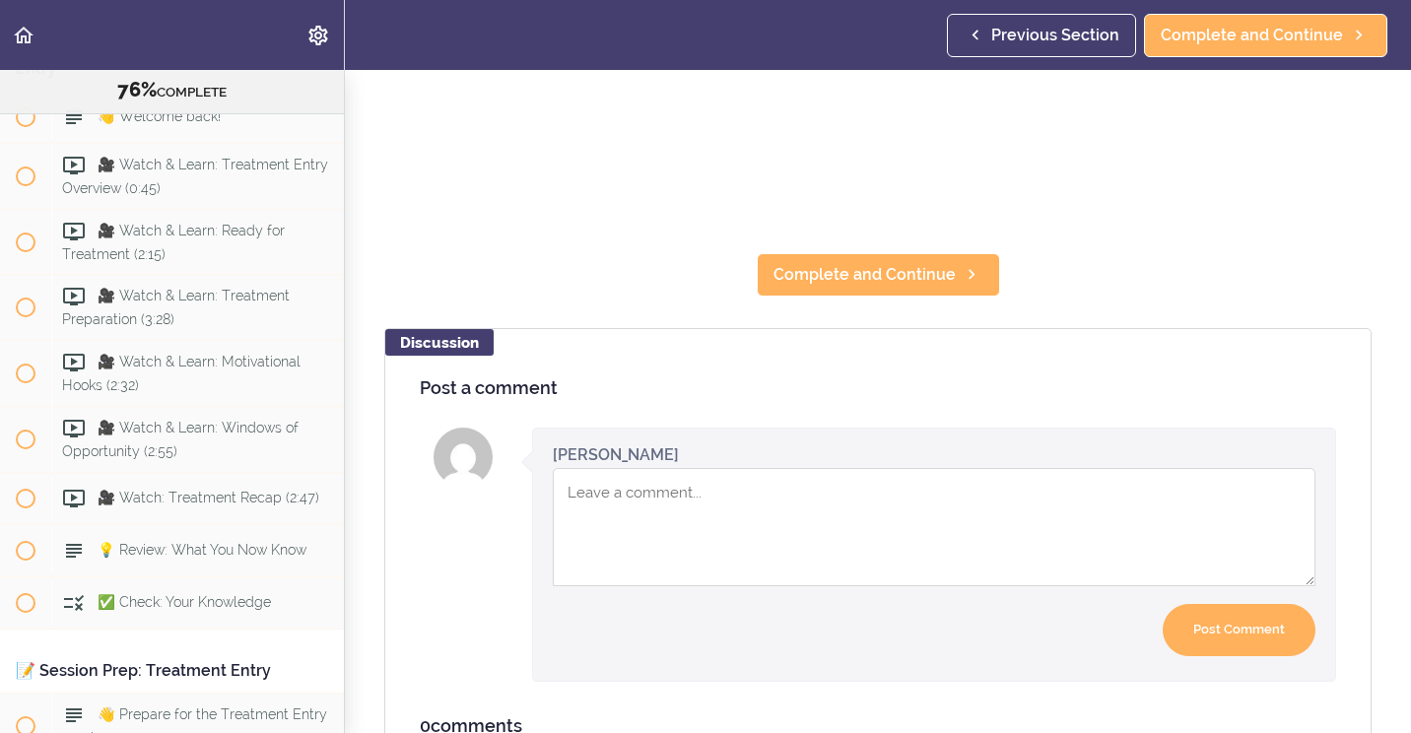
drag, startPoint x: 889, startPoint y: 297, endPoint x: 892, endPoint y: 287, distance: 10.3
click at [892, 287] on section "Online Program: CRAFT Training for Professionals (Trainer-Led) 76% COMPLETE 📜In…" at bounding box center [705, 401] width 1411 height 663
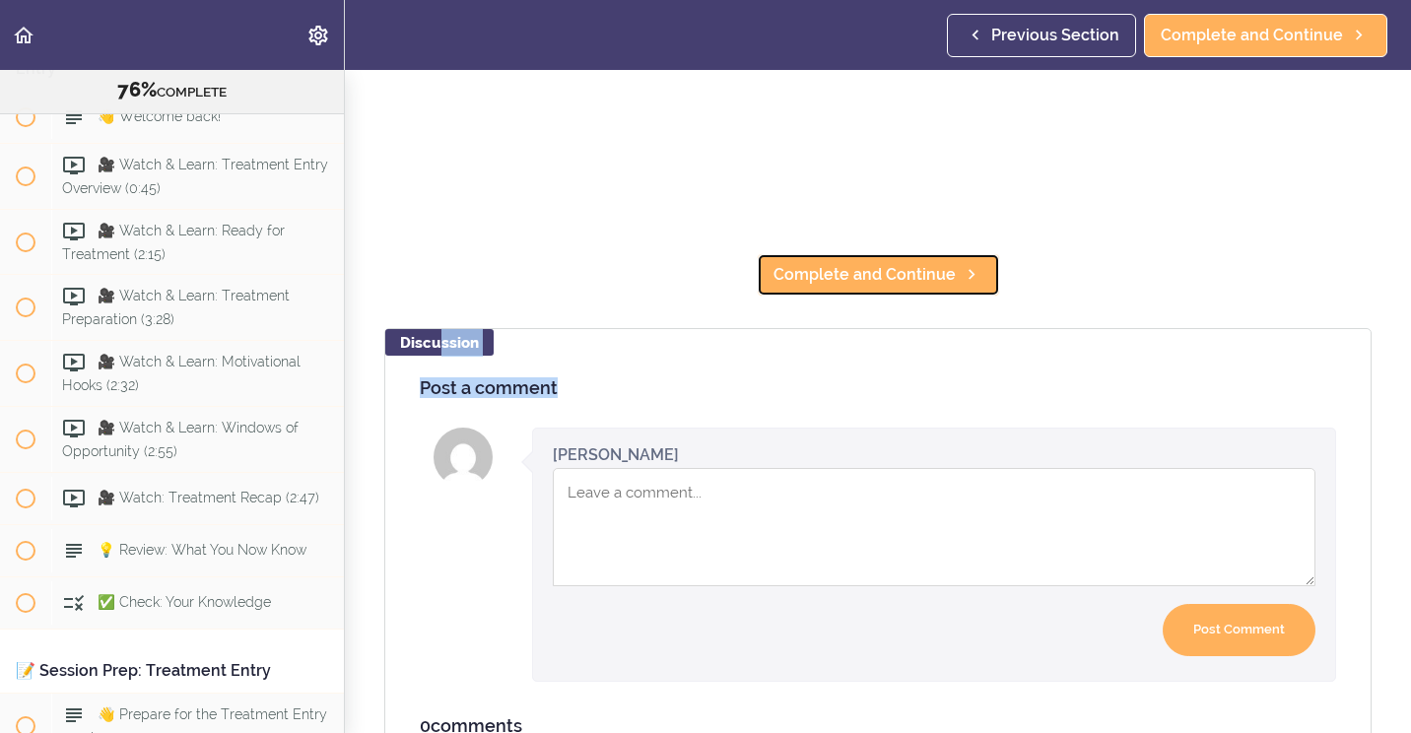
click at [894, 280] on link "Complete and Continue" at bounding box center [878, 274] width 243 height 43
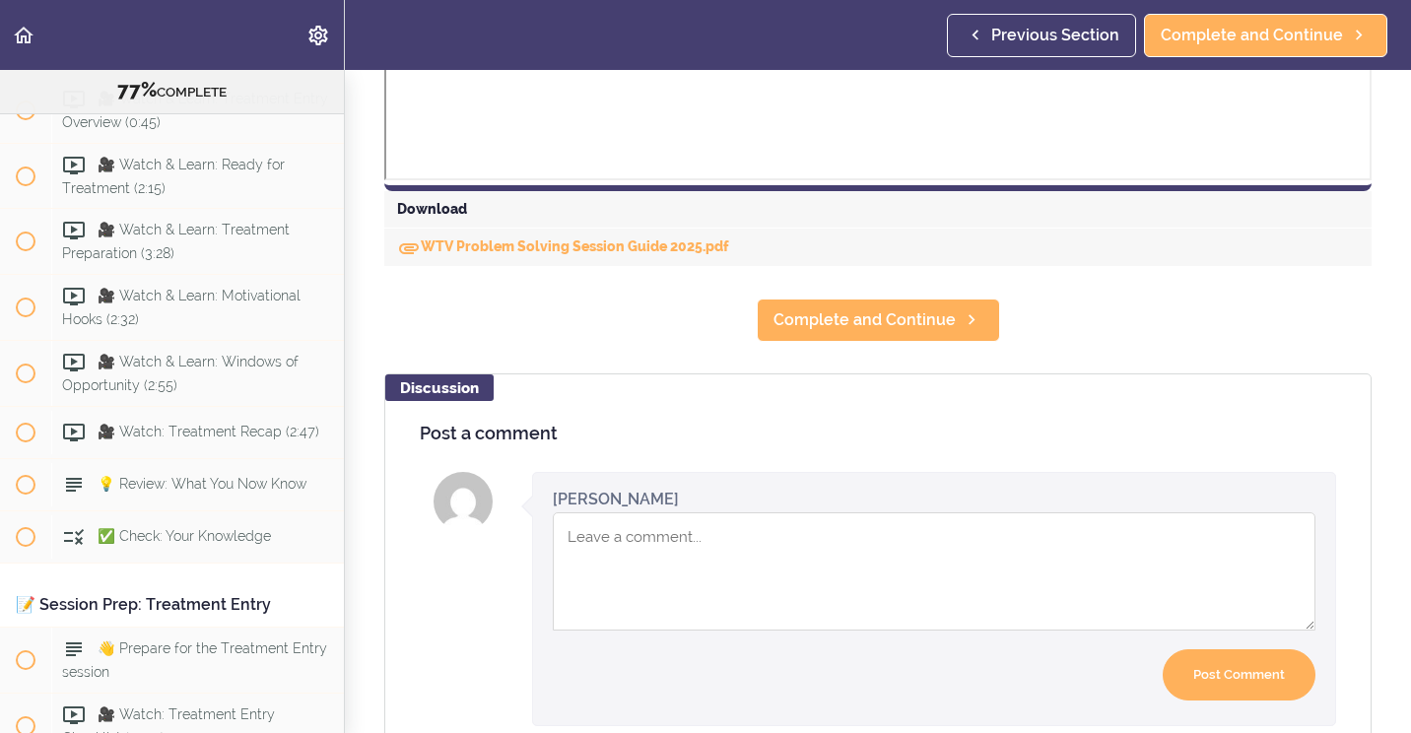
scroll to position [985, 0]
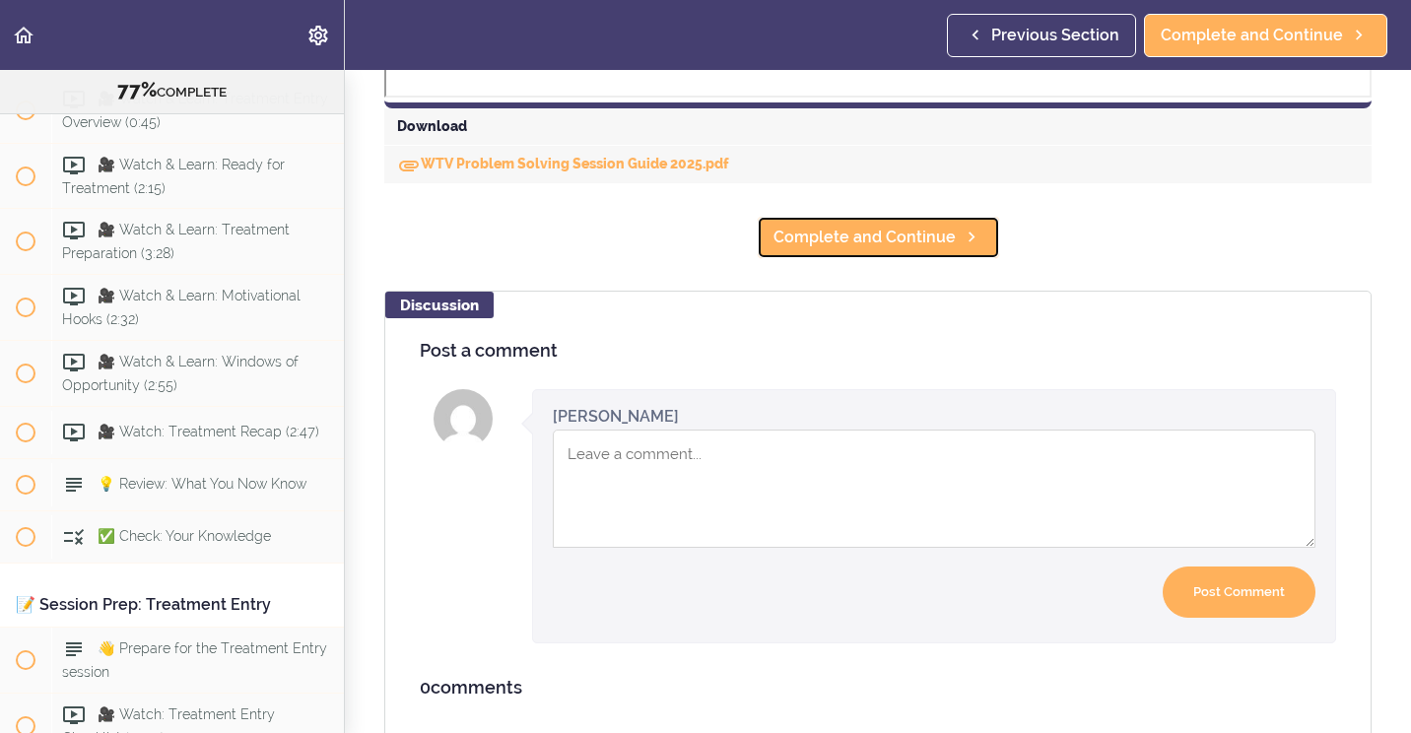
click at [850, 234] on span "Complete and Continue" at bounding box center [864, 238] width 182 height 24
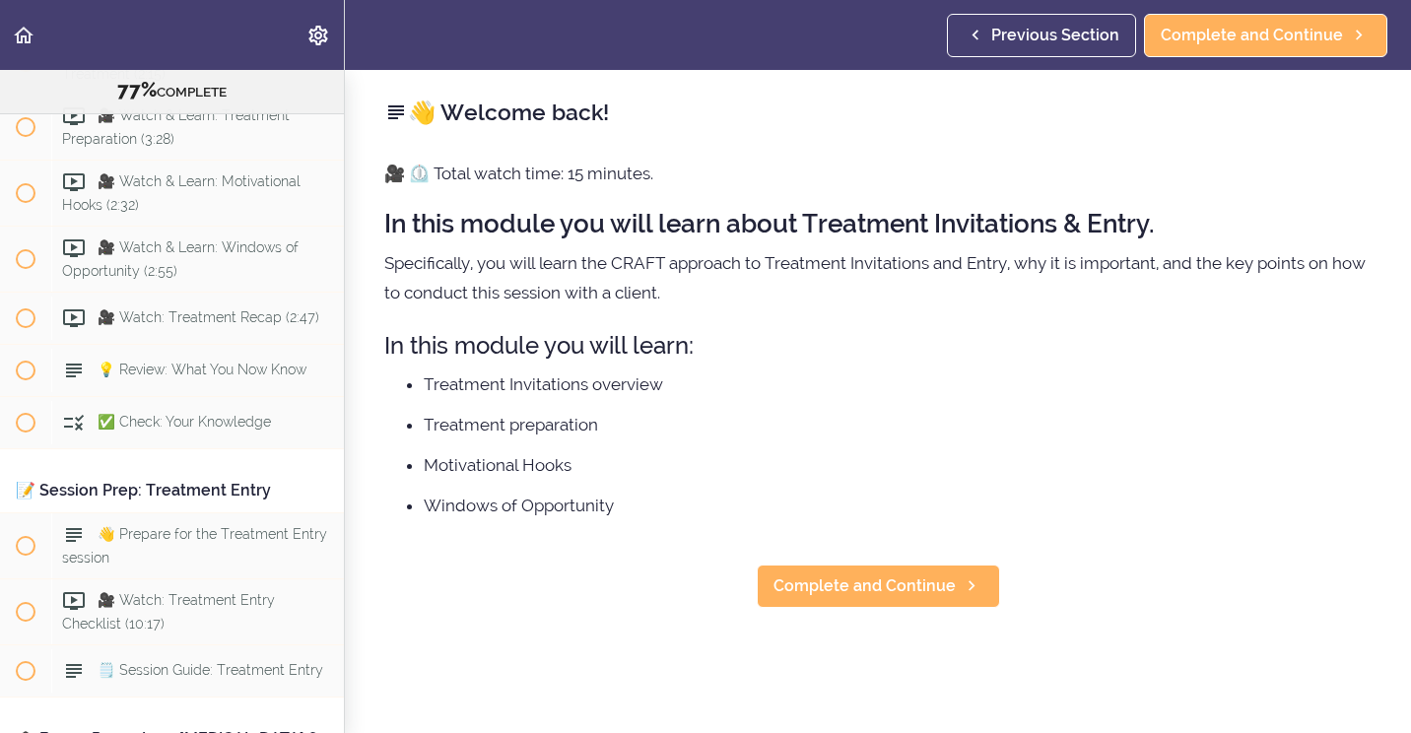
scroll to position [10658, 0]
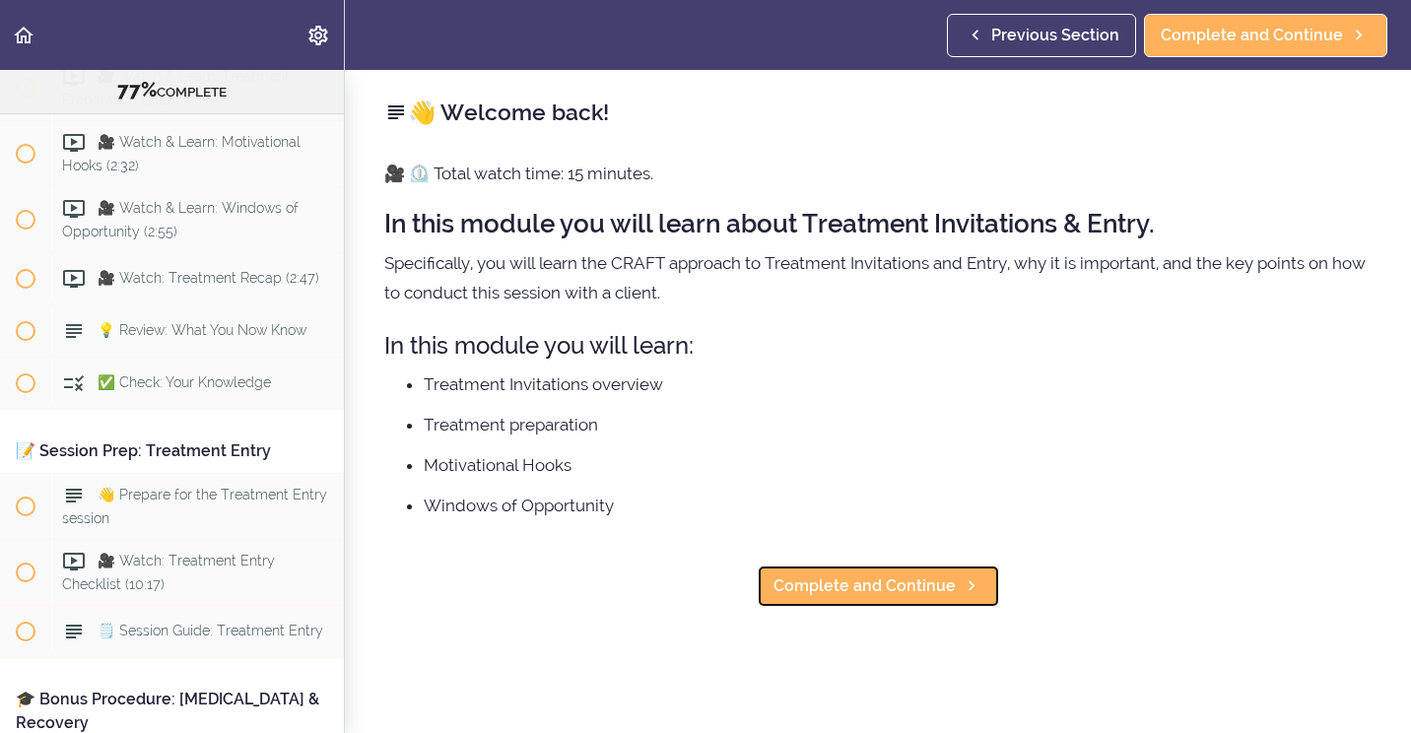
click at [895, 584] on span "Complete and Continue" at bounding box center [864, 586] width 182 height 24
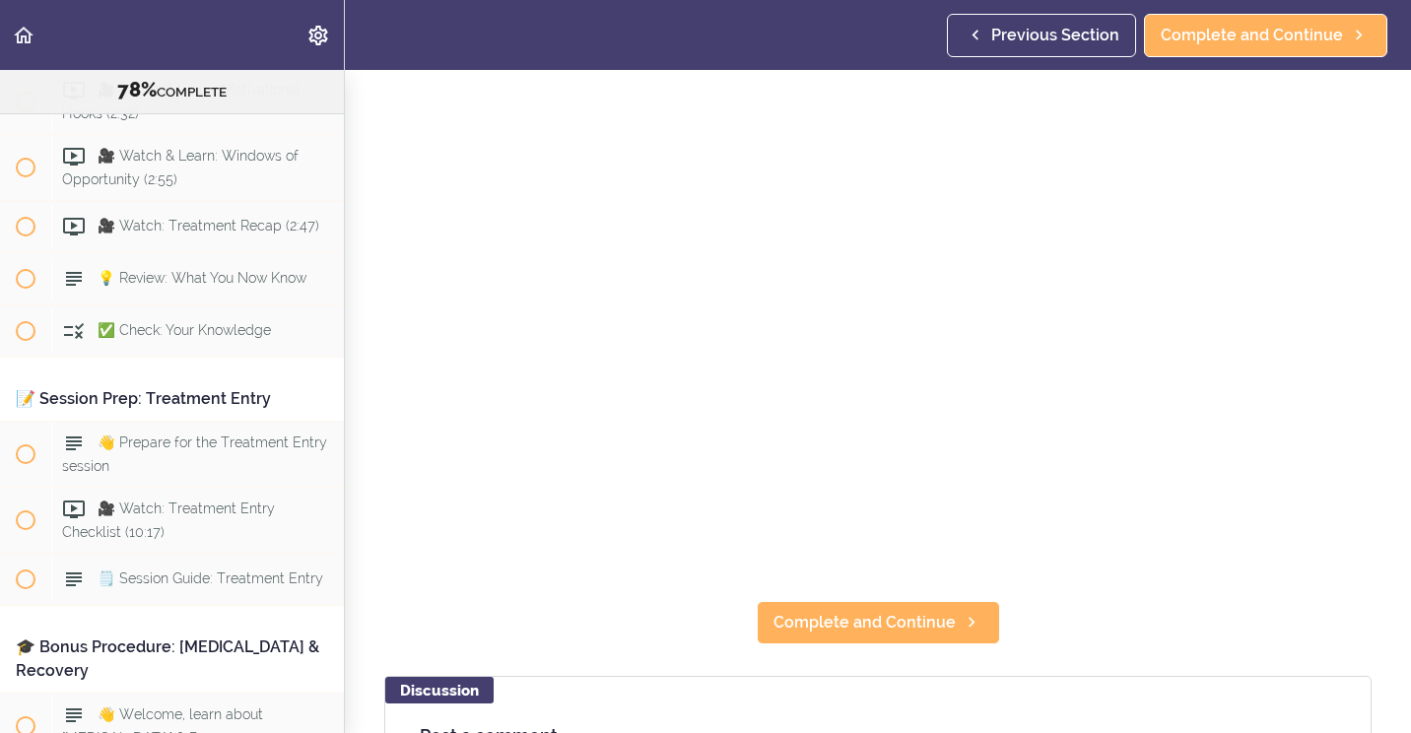
scroll to position [296, 0]
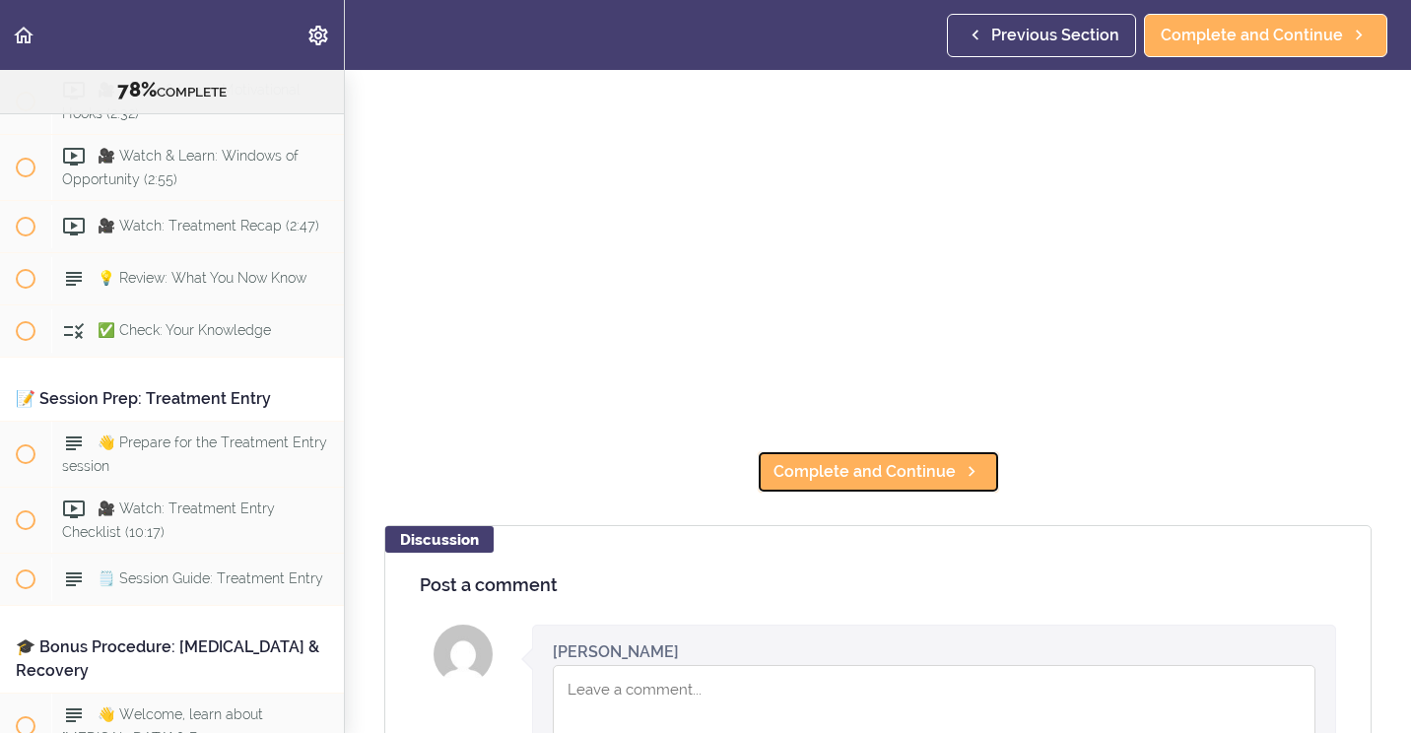
click at [902, 473] on span "Complete and Continue" at bounding box center [864, 472] width 182 height 24
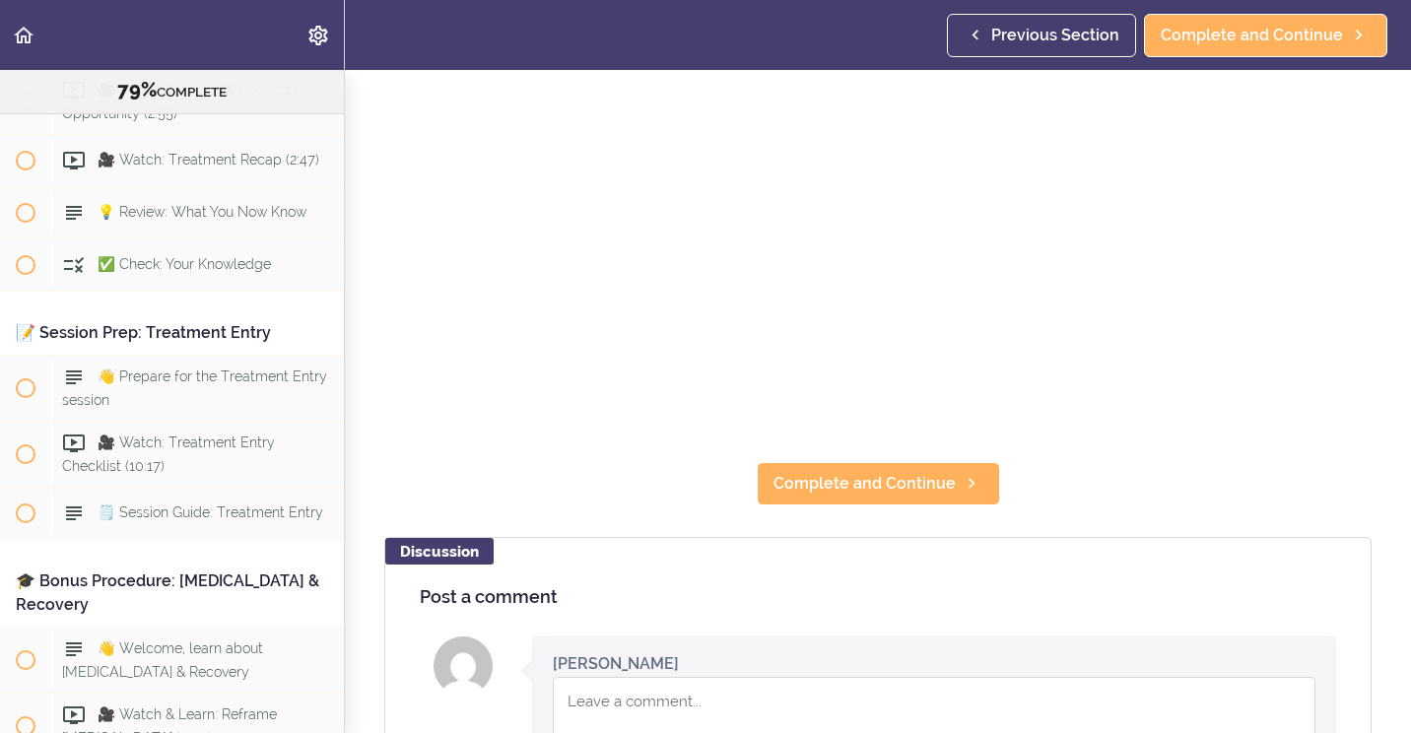
scroll to position [296, 0]
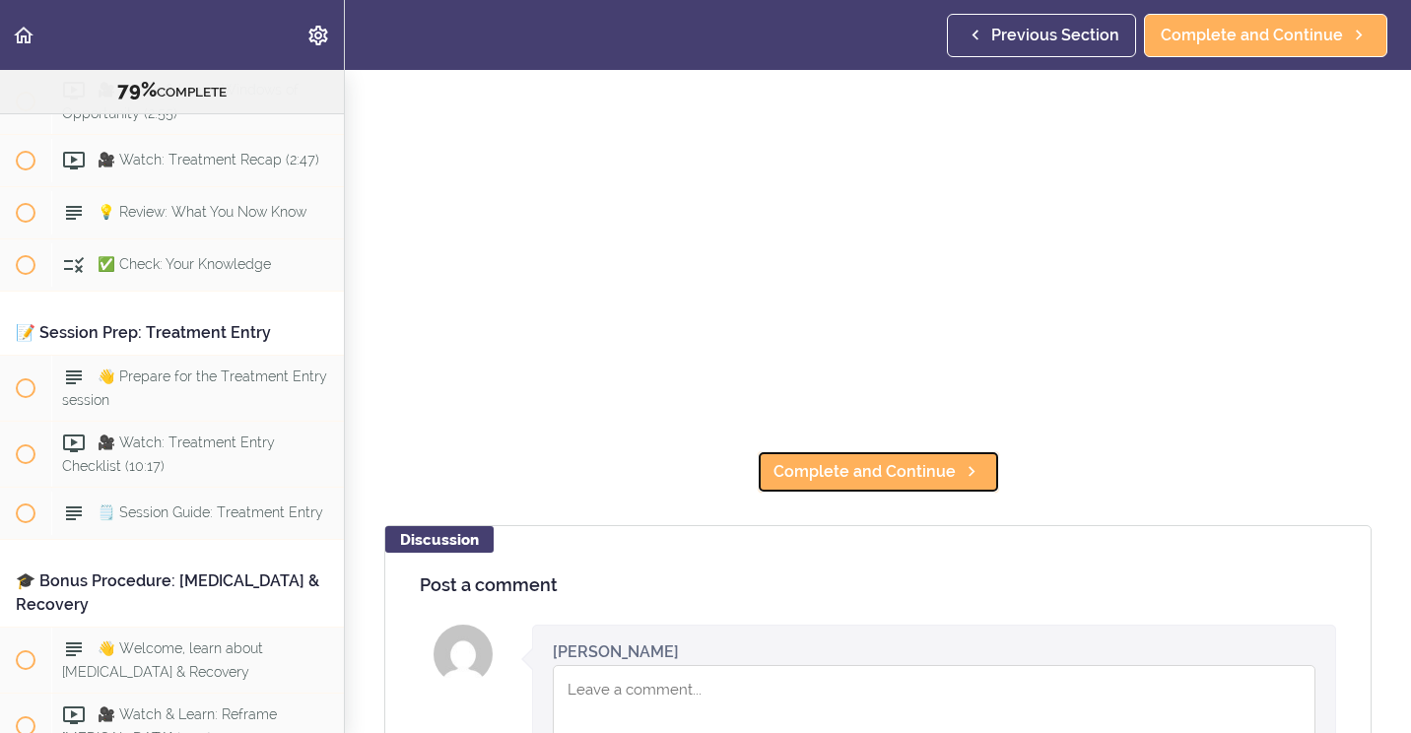
click at [943, 483] on link "Complete and Continue" at bounding box center [878, 471] width 243 height 43
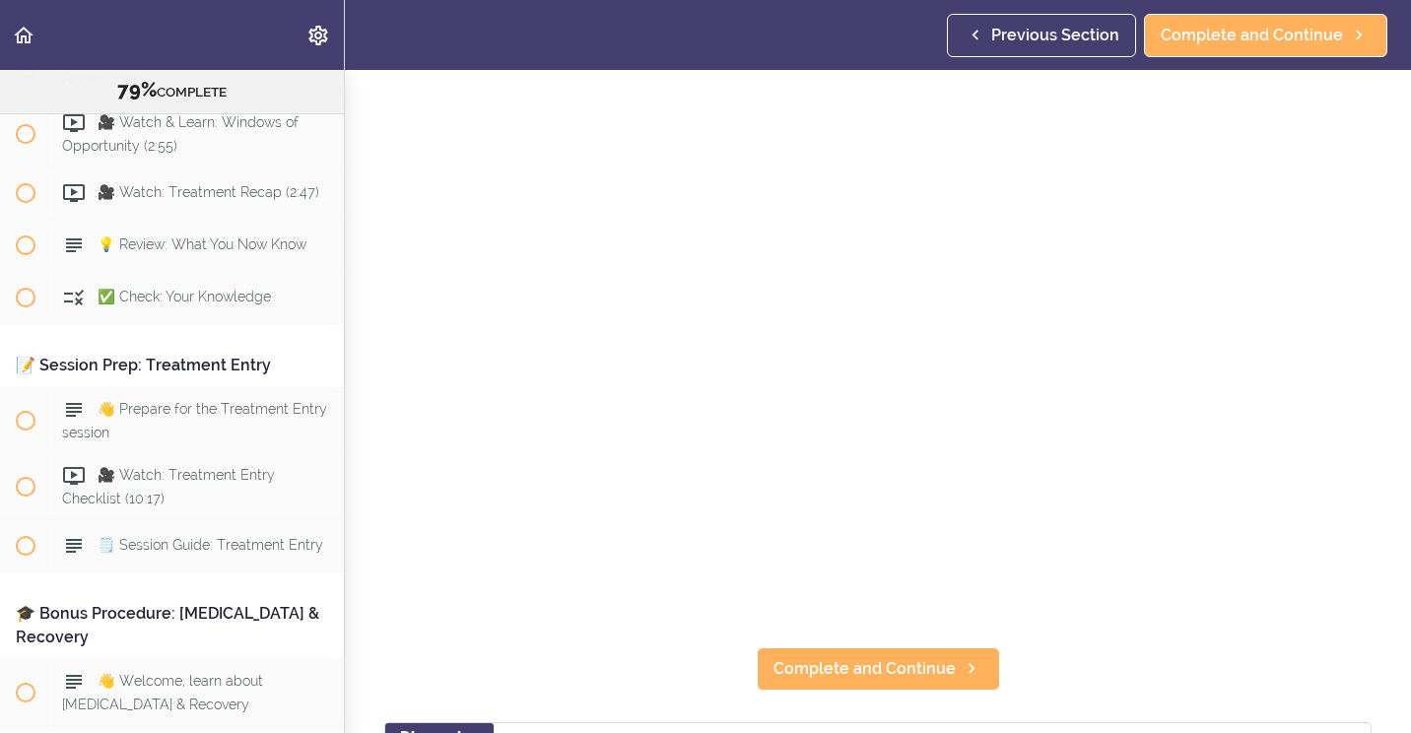
scroll to position [197, 0]
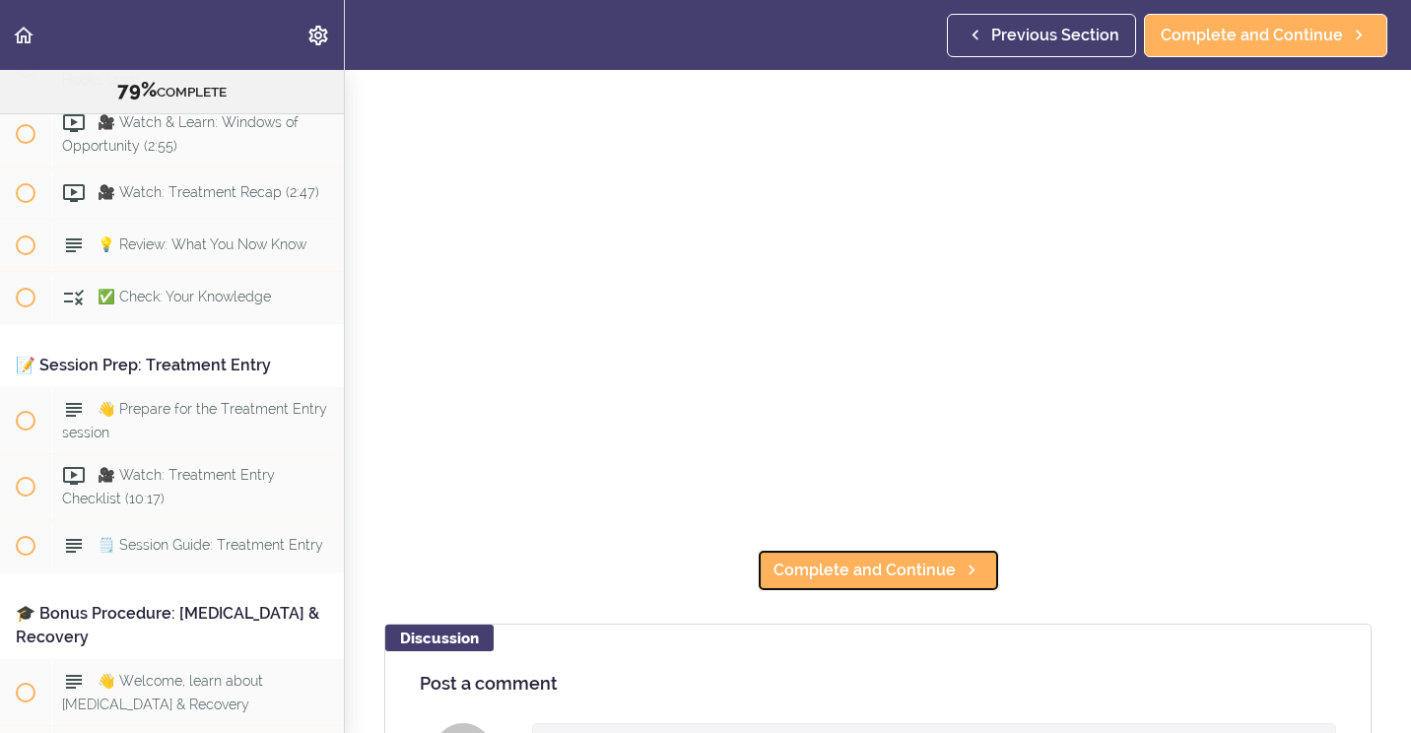
click at [875, 562] on span "Complete and Continue" at bounding box center [864, 571] width 182 height 24
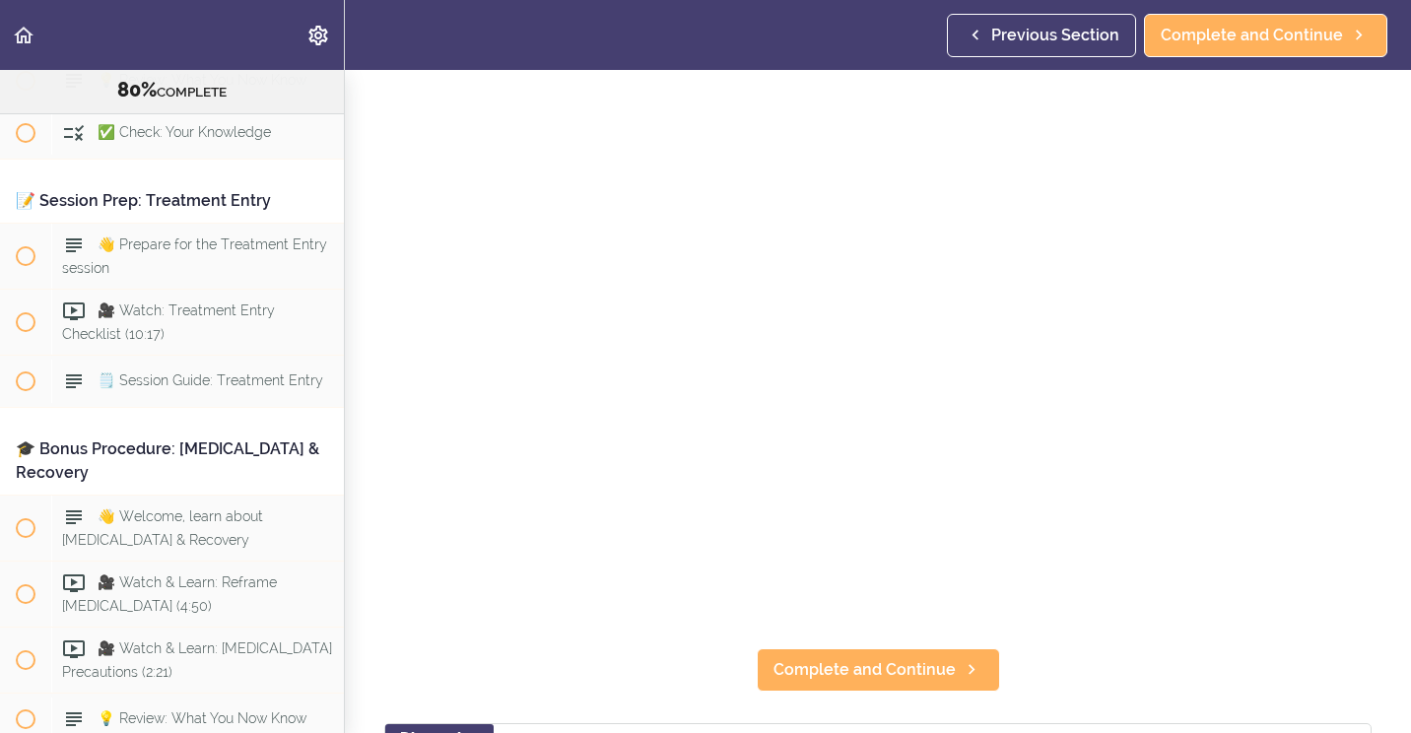
scroll to position [99, 0]
click at [849, 674] on link "Complete and Continue" at bounding box center [878, 668] width 243 height 43
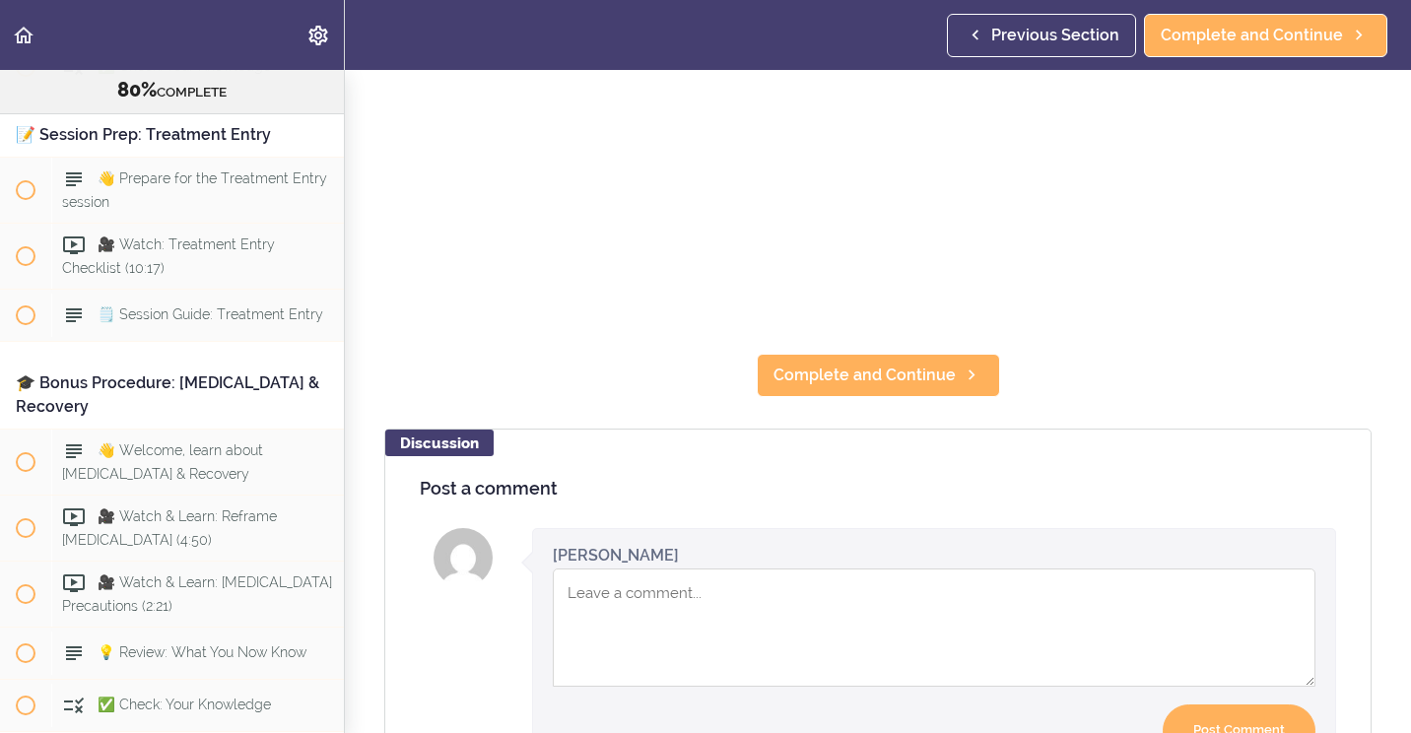
scroll to position [394, 0]
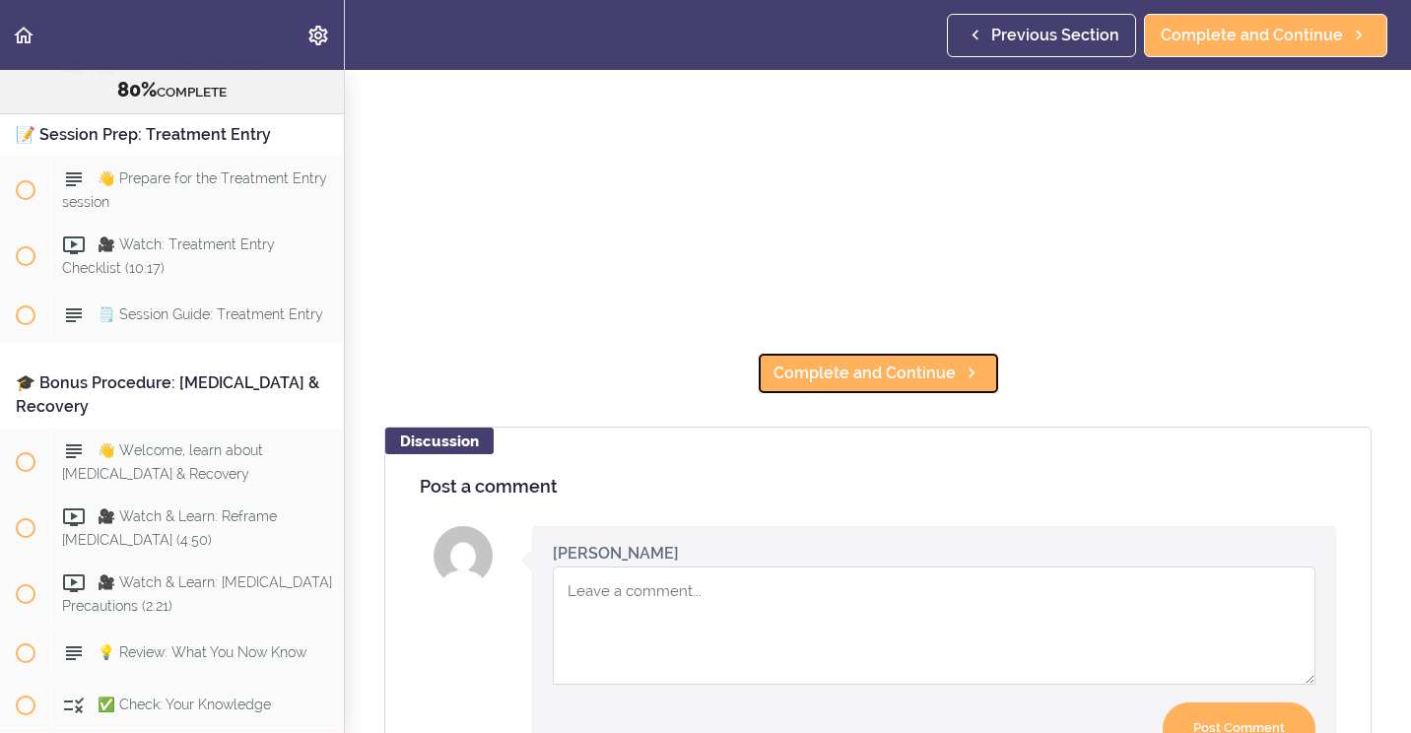
click at [870, 362] on span "Complete and Continue" at bounding box center [864, 374] width 182 height 24
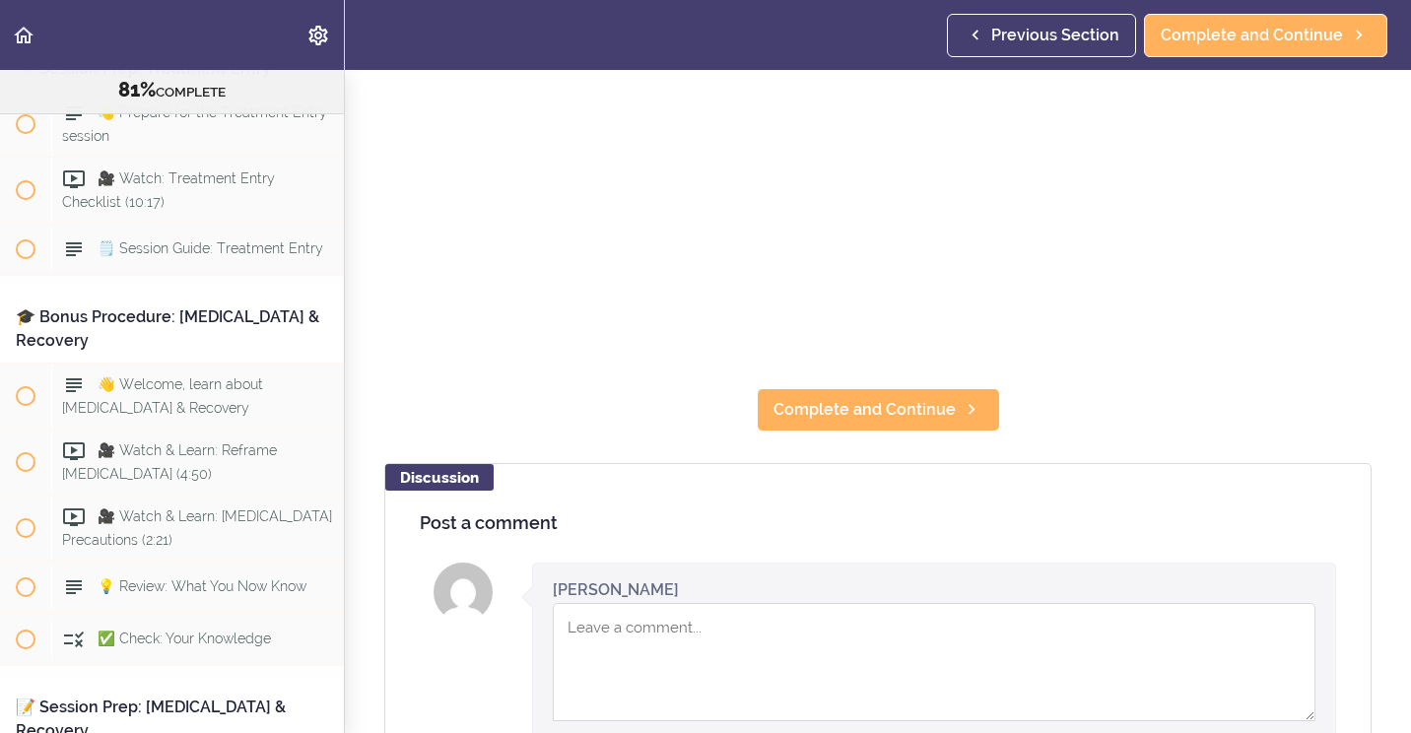
scroll to position [394, 0]
